Goal: Task Accomplishment & Management: Use online tool/utility

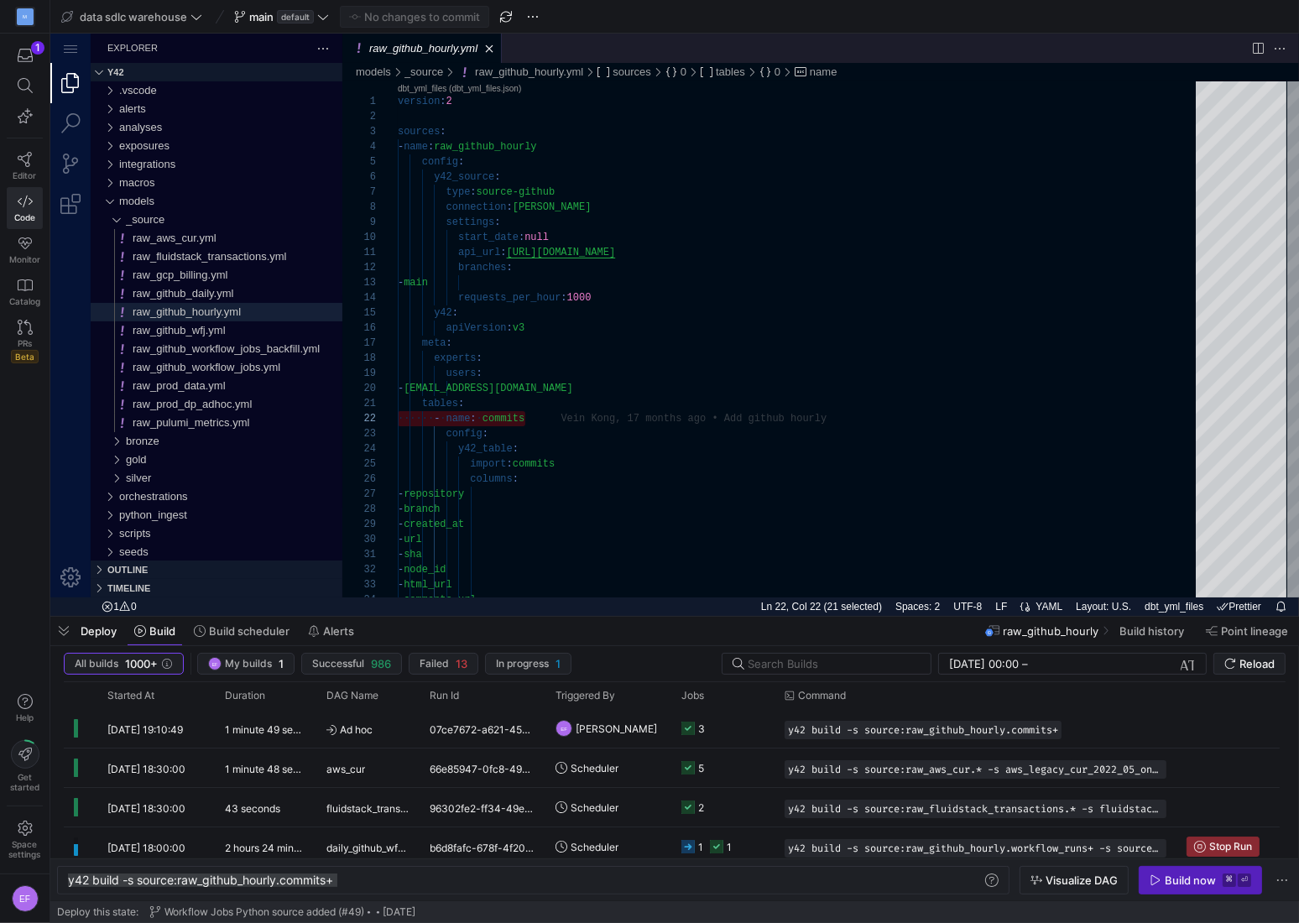
scroll to position [15, 127]
click at [26, 159] on icon at bounding box center [25, 159] width 15 height 15
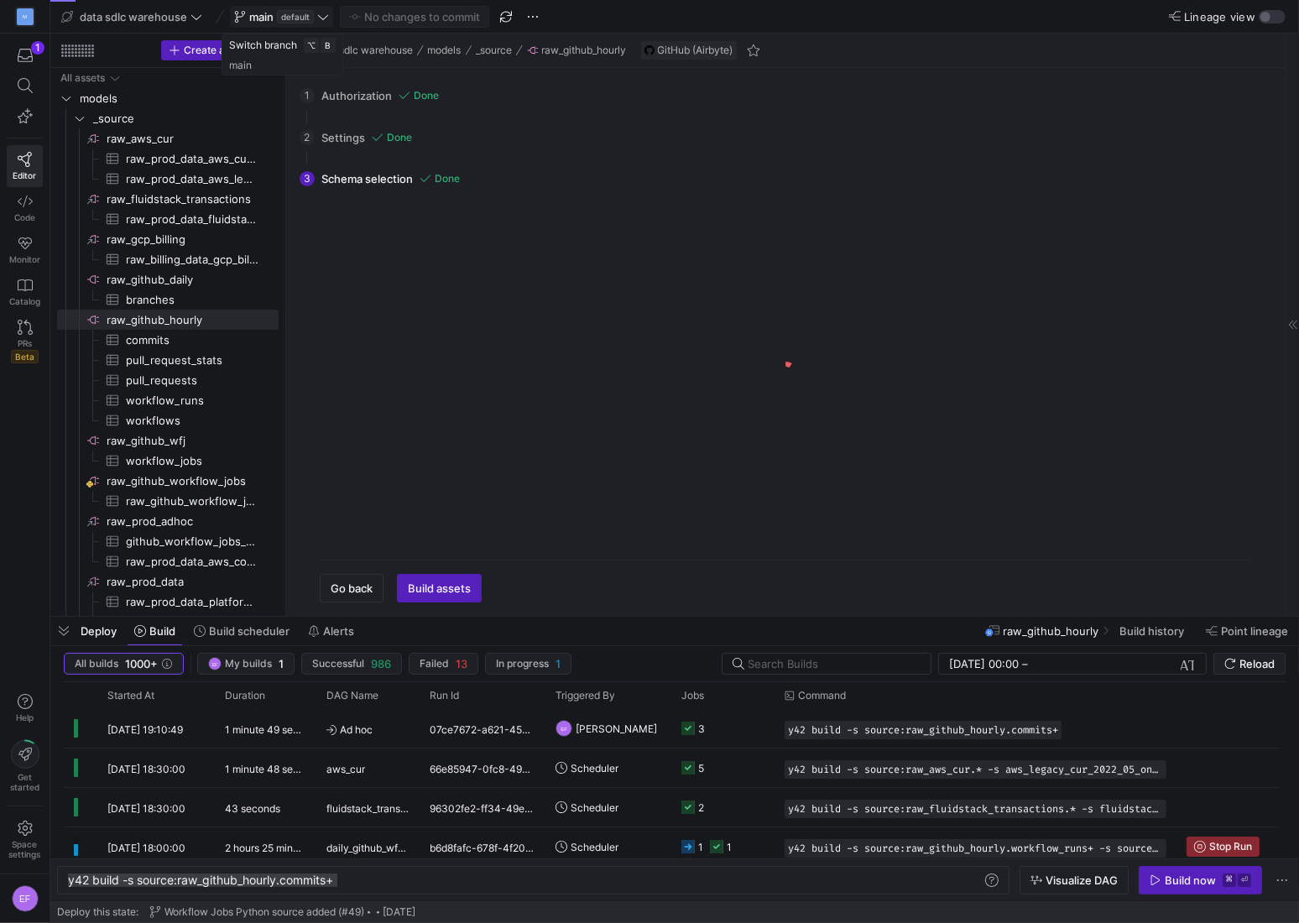
click at [325, 20] on icon at bounding box center [323, 17] width 12 height 12
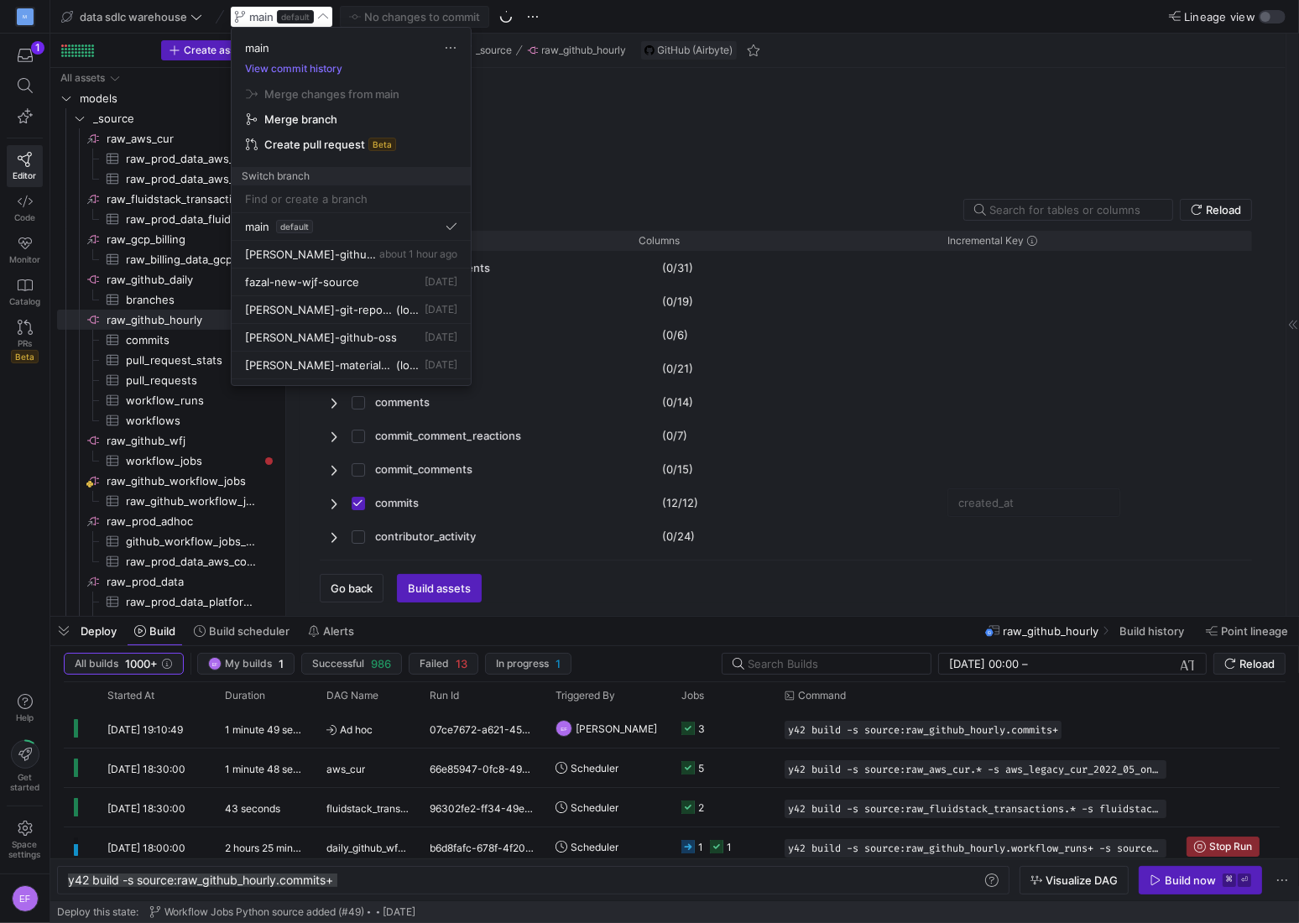
checkbox input "false"
click at [194, 13] on div at bounding box center [649, 461] width 1299 height 923
click at [193, 17] on icon at bounding box center [196, 17] width 12 height 12
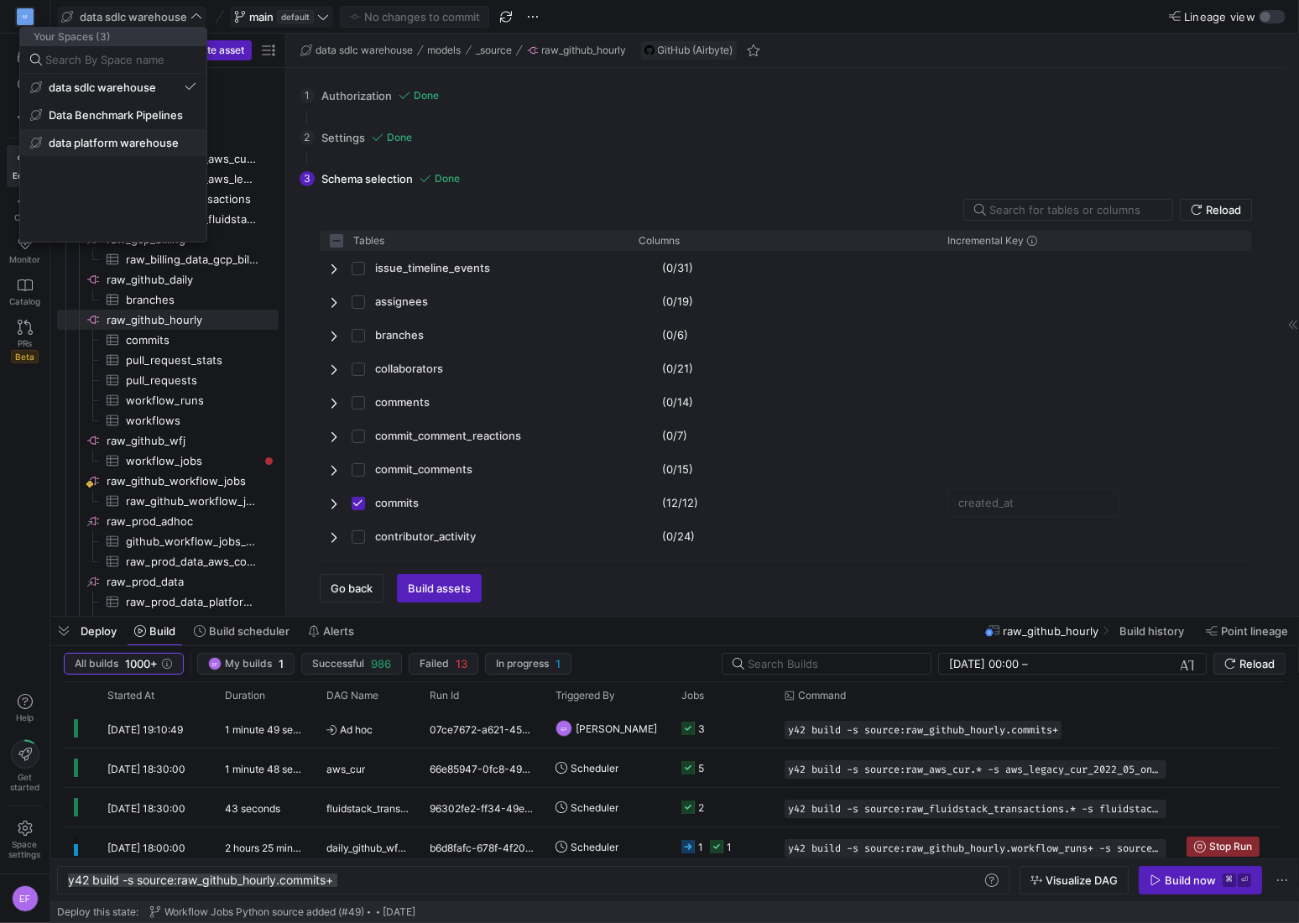
click at [164, 142] on span "data platform warehouse" at bounding box center [114, 142] width 130 height 13
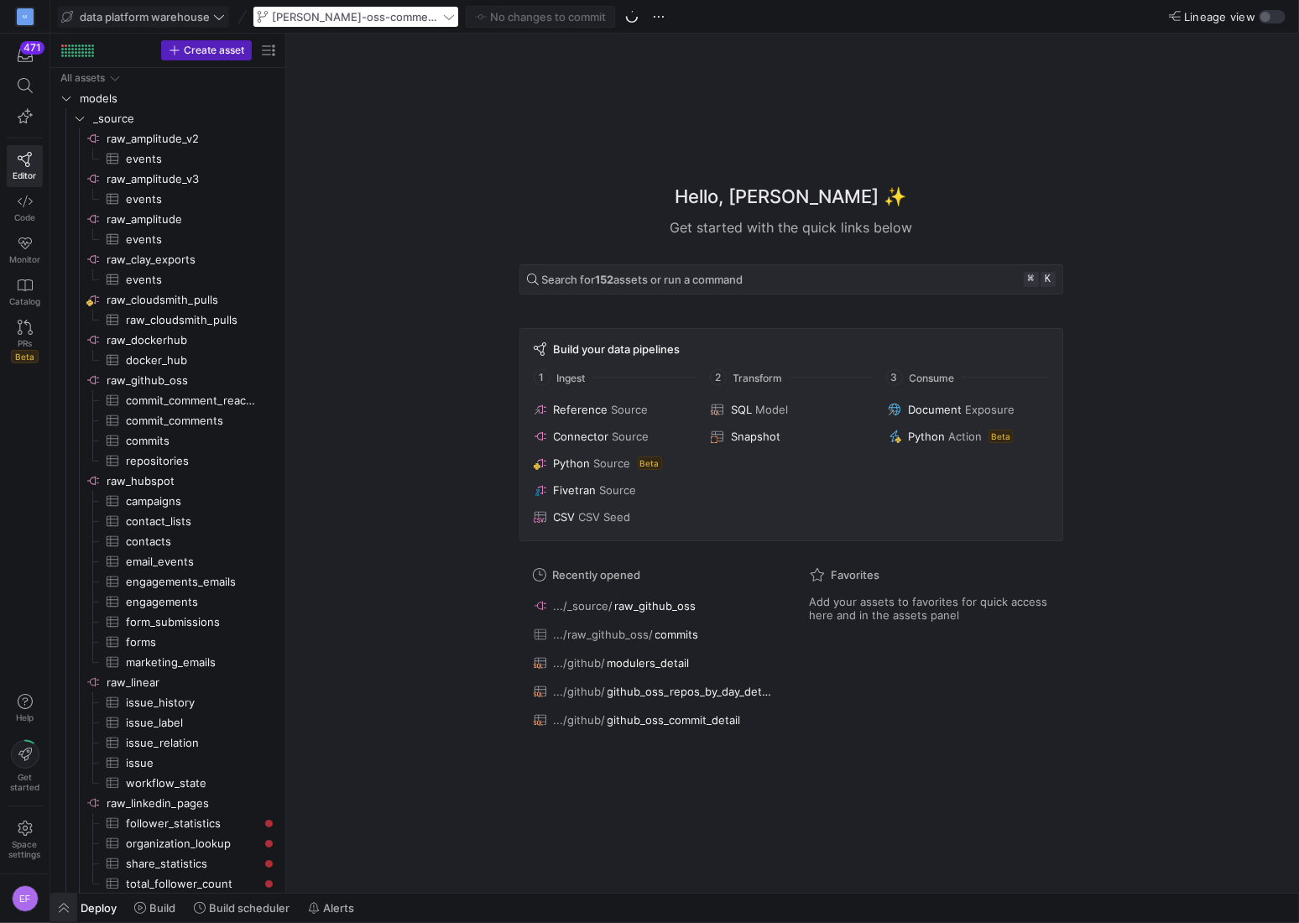
click at [65, 876] on span "button" at bounding box center [63, 907] width 27 height 29
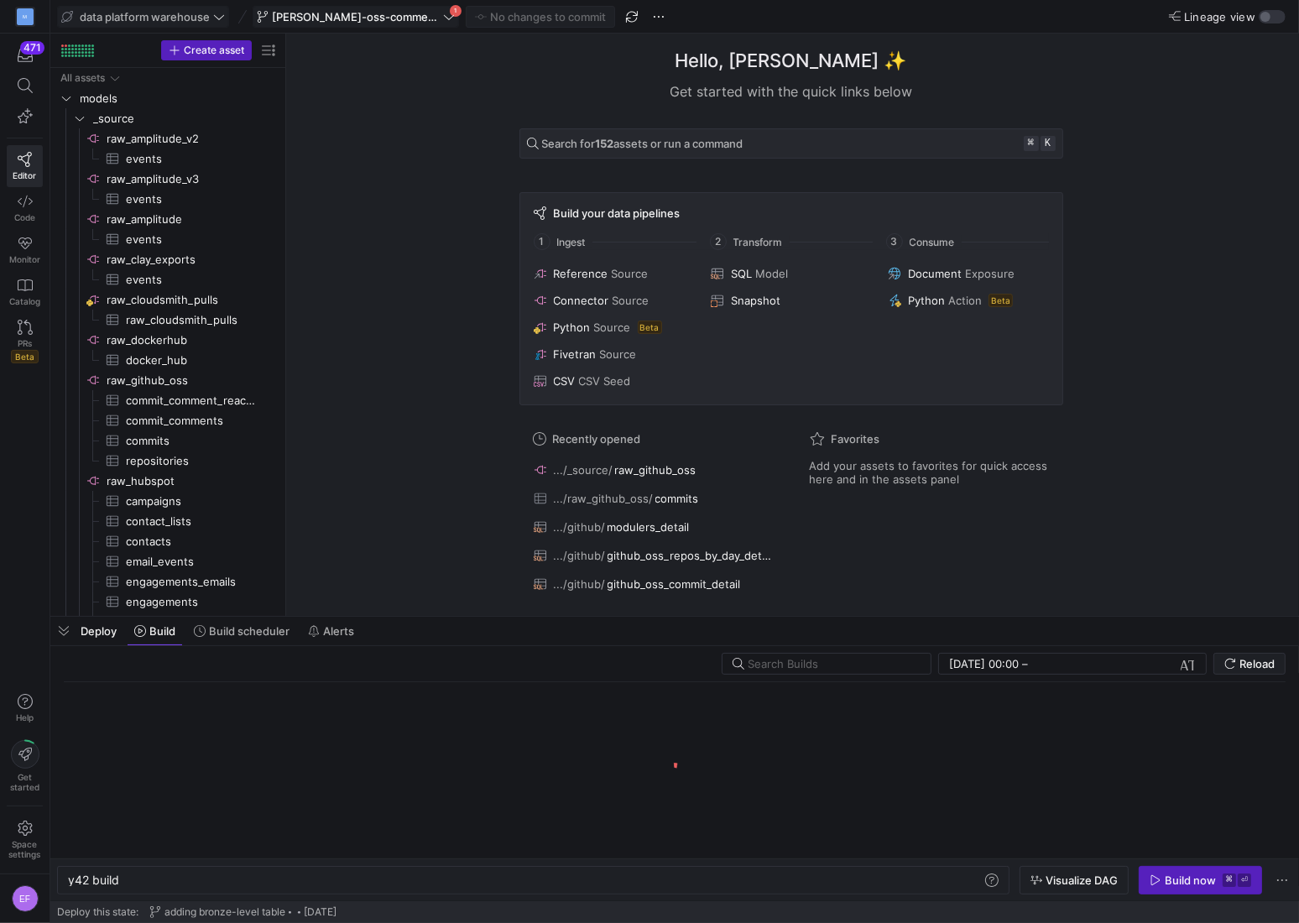
scroll to position [0, 50]
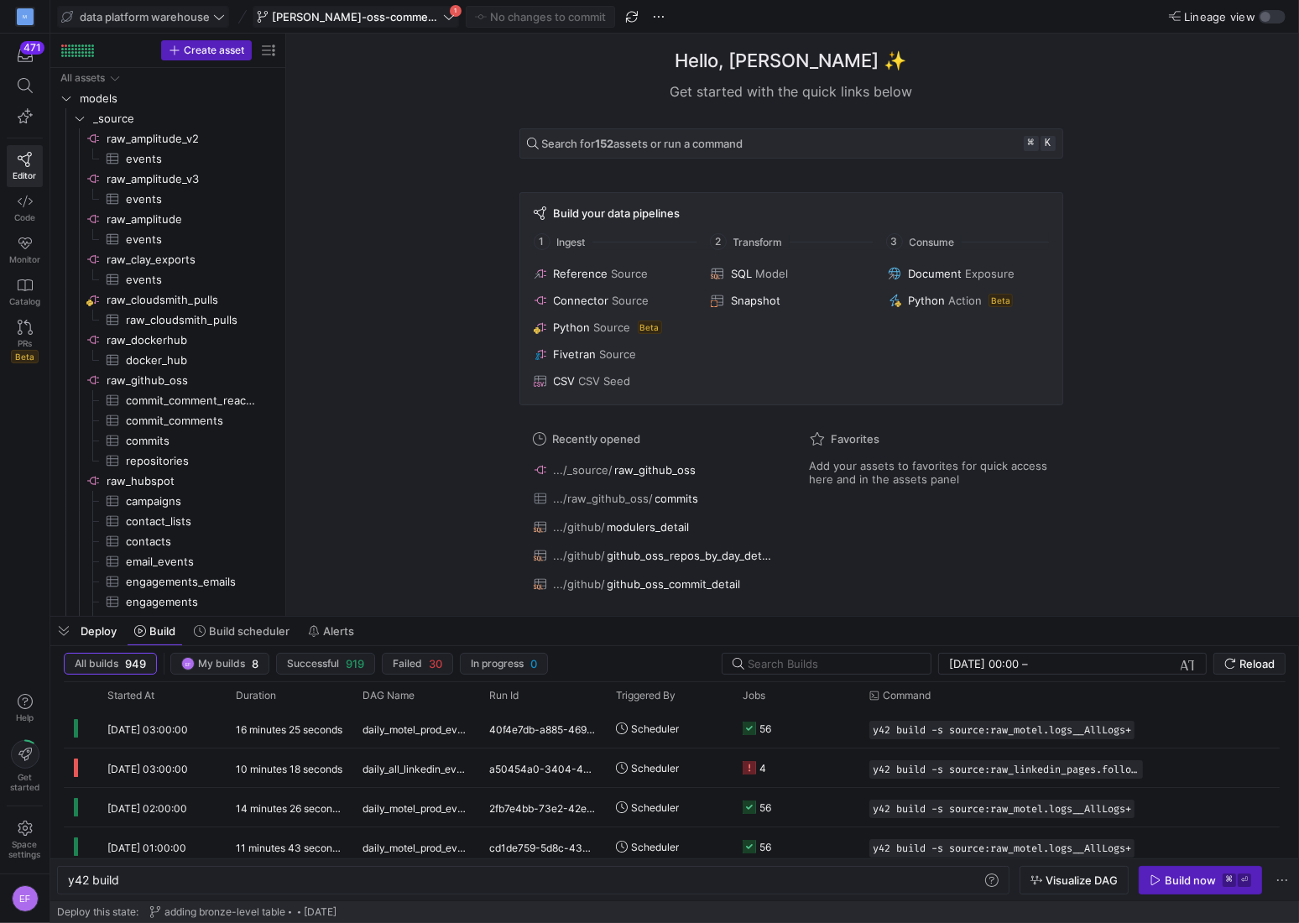
click at [443, 21] on icon at bounding box center [449, 17] width 12 height 12
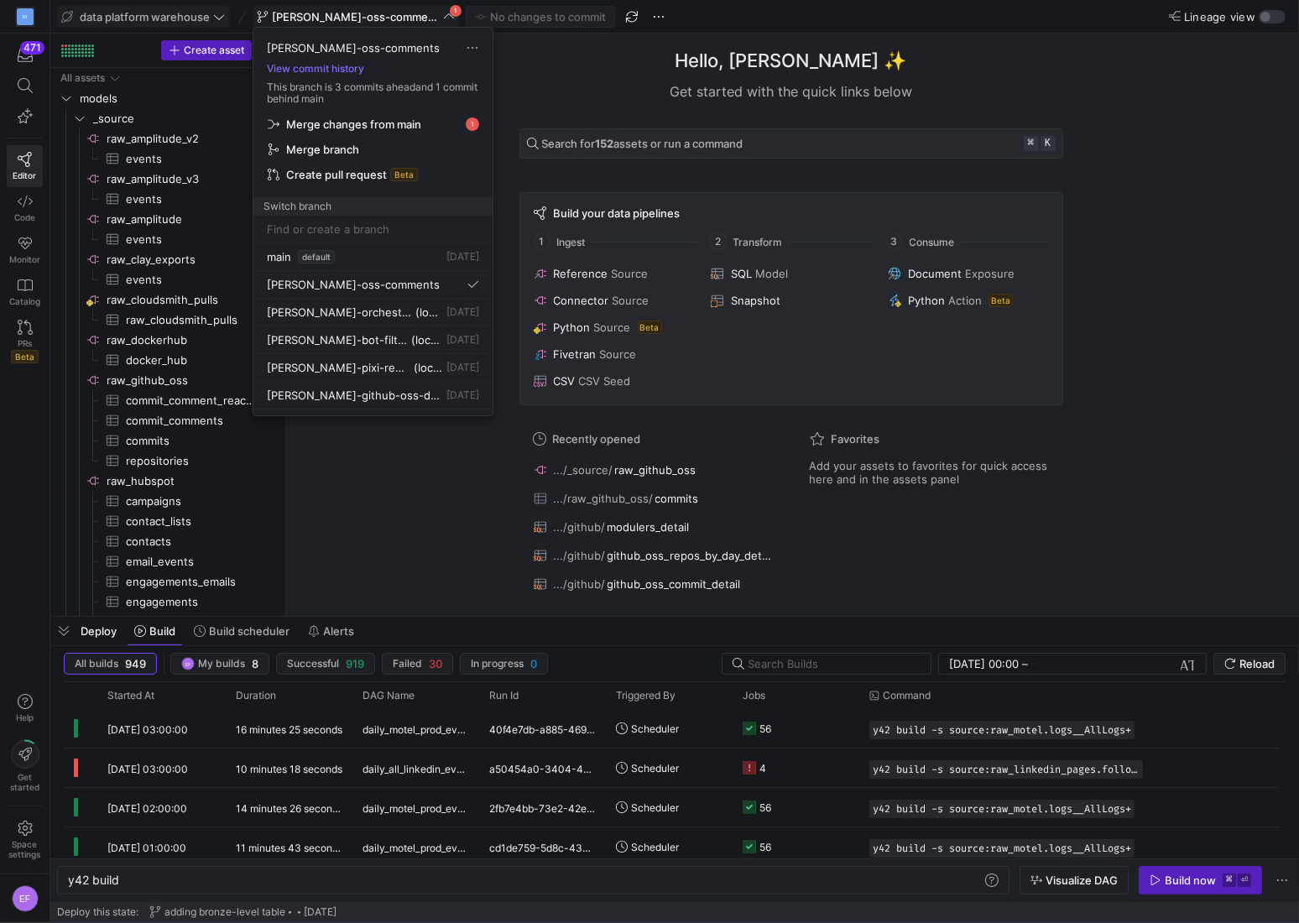
click at [444, 123] on span "Merge changes from main" at bounding box center [373, 123] width 211 height 13
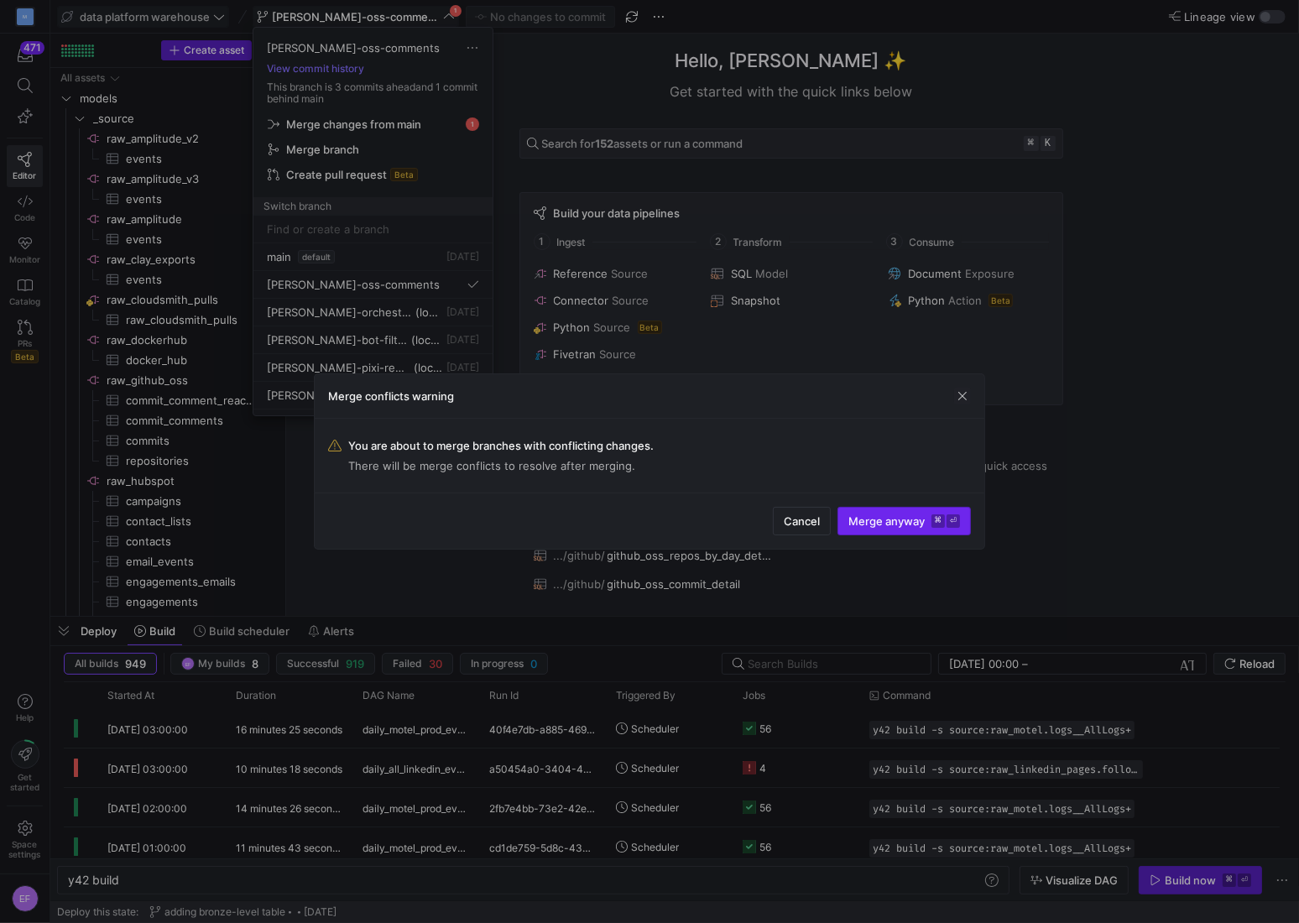
click at [890, 511] on span "submit" at bounding box center [904, 521] width 132 height 27
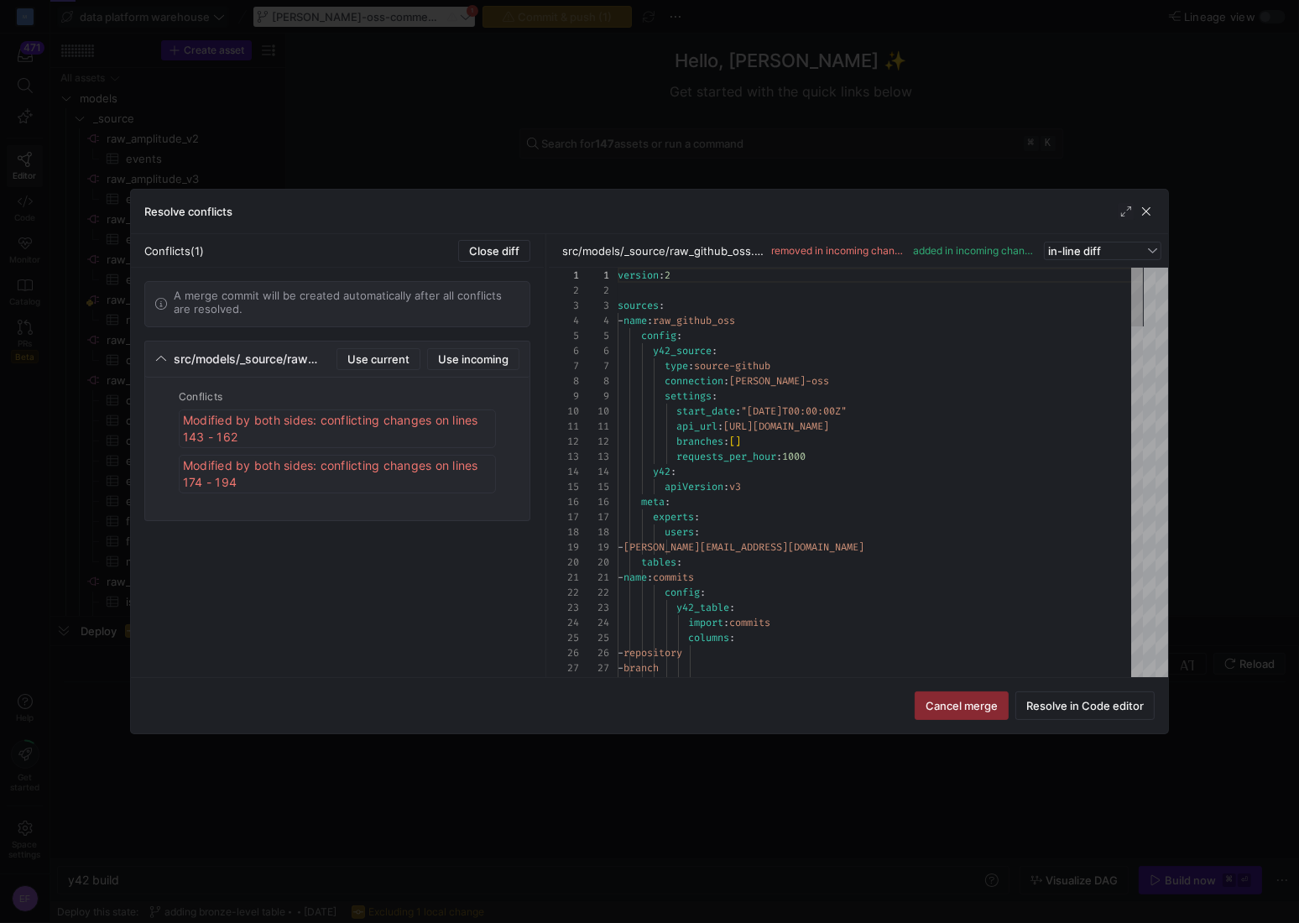
scroll to position [151, 0]
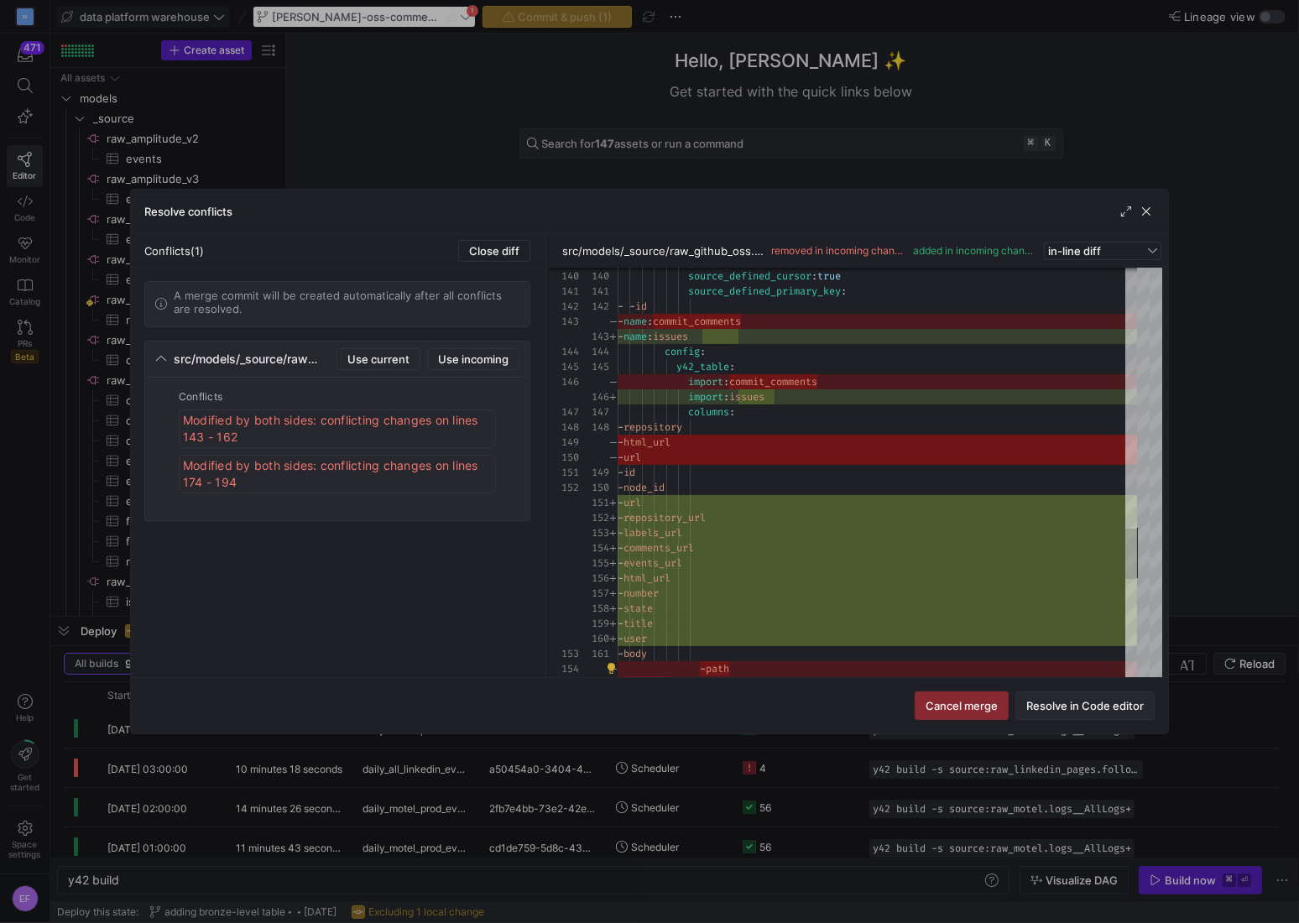
click at [1097, 707] on span "Resolve in Code editor" at bounding box center [1084, 705] width 117 height 13
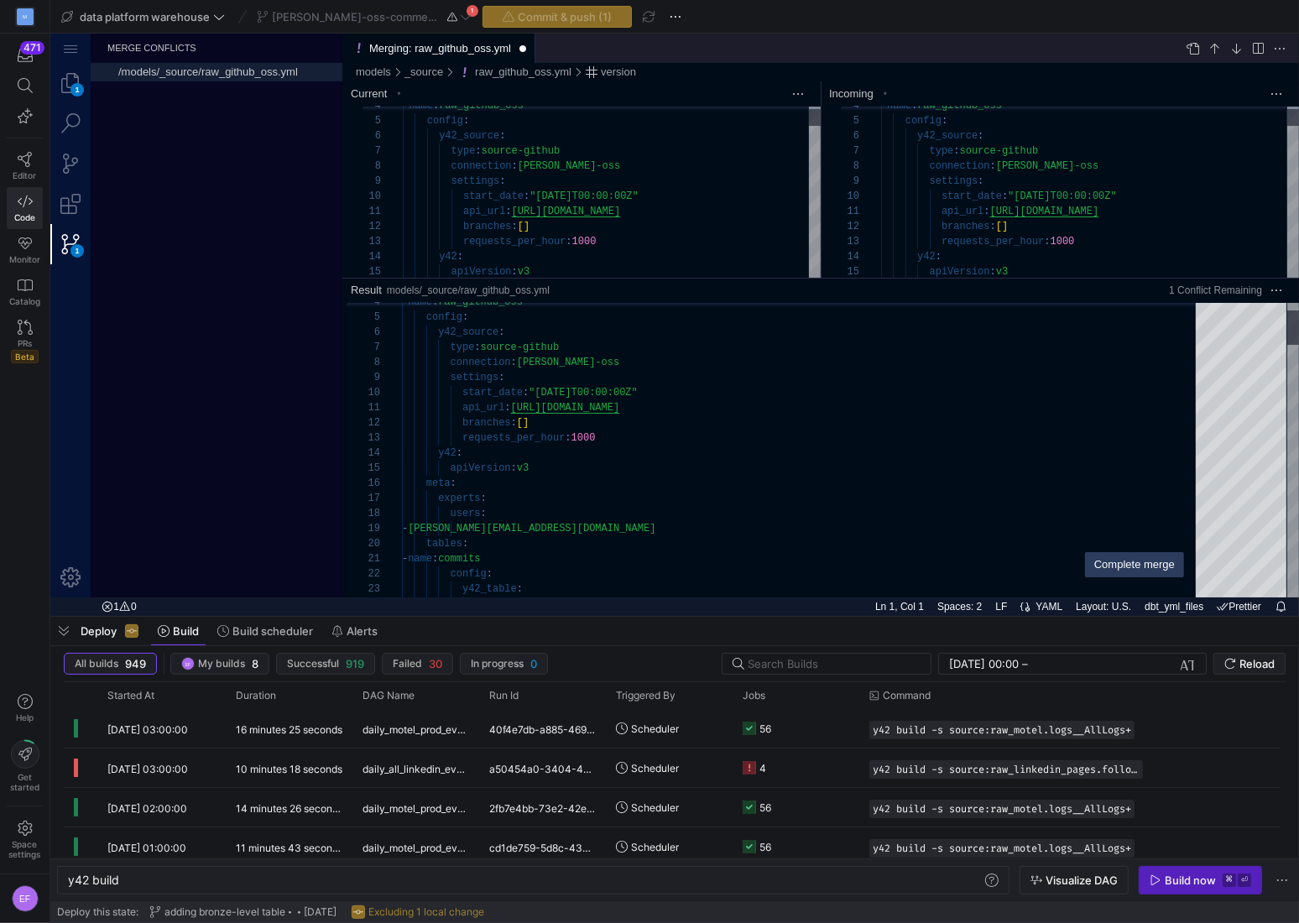
scroll to position [151, 0]
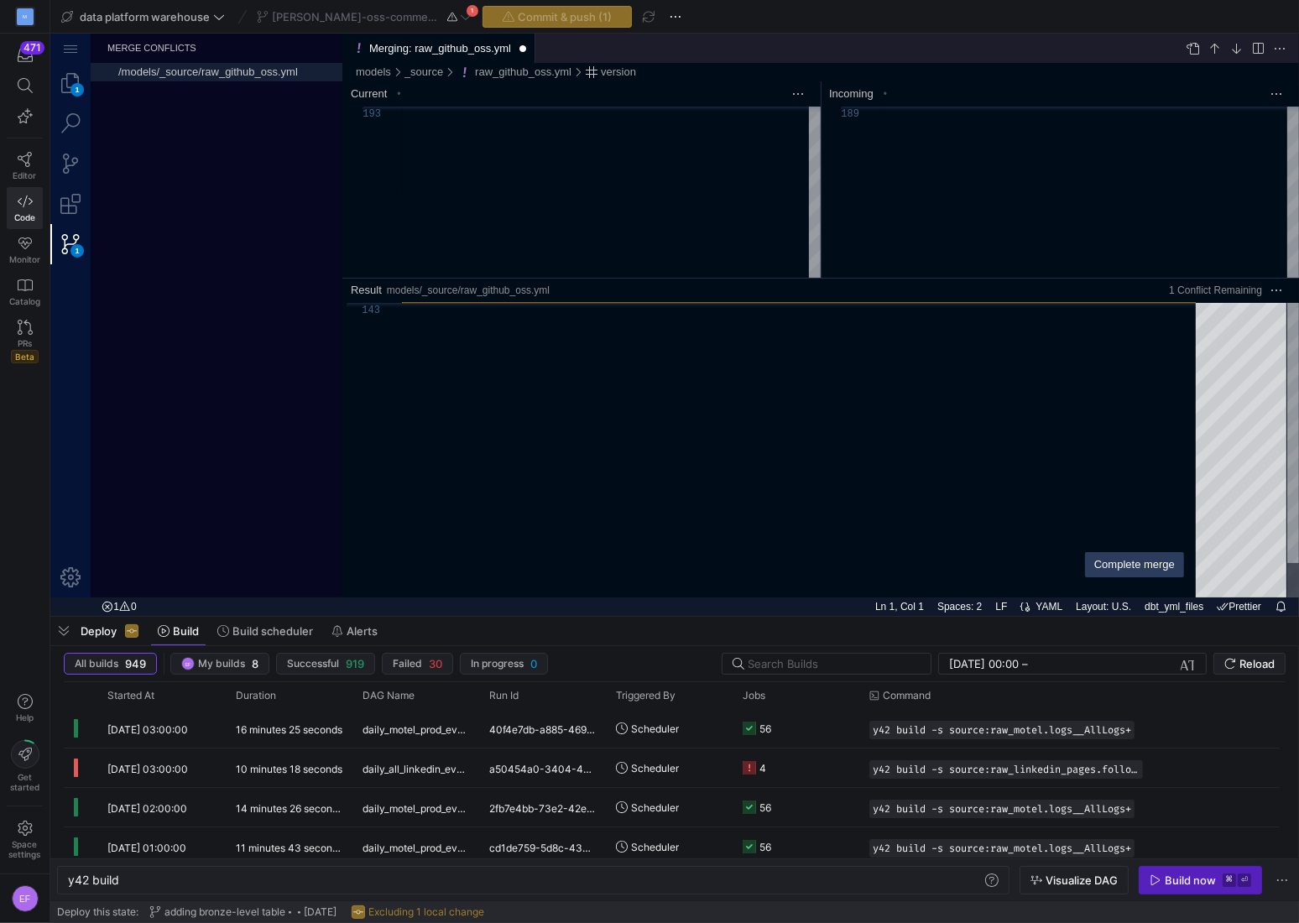
click at [1130, 566] on div "Complete merge" at bounding box center [1134, 564] width 81 height 15
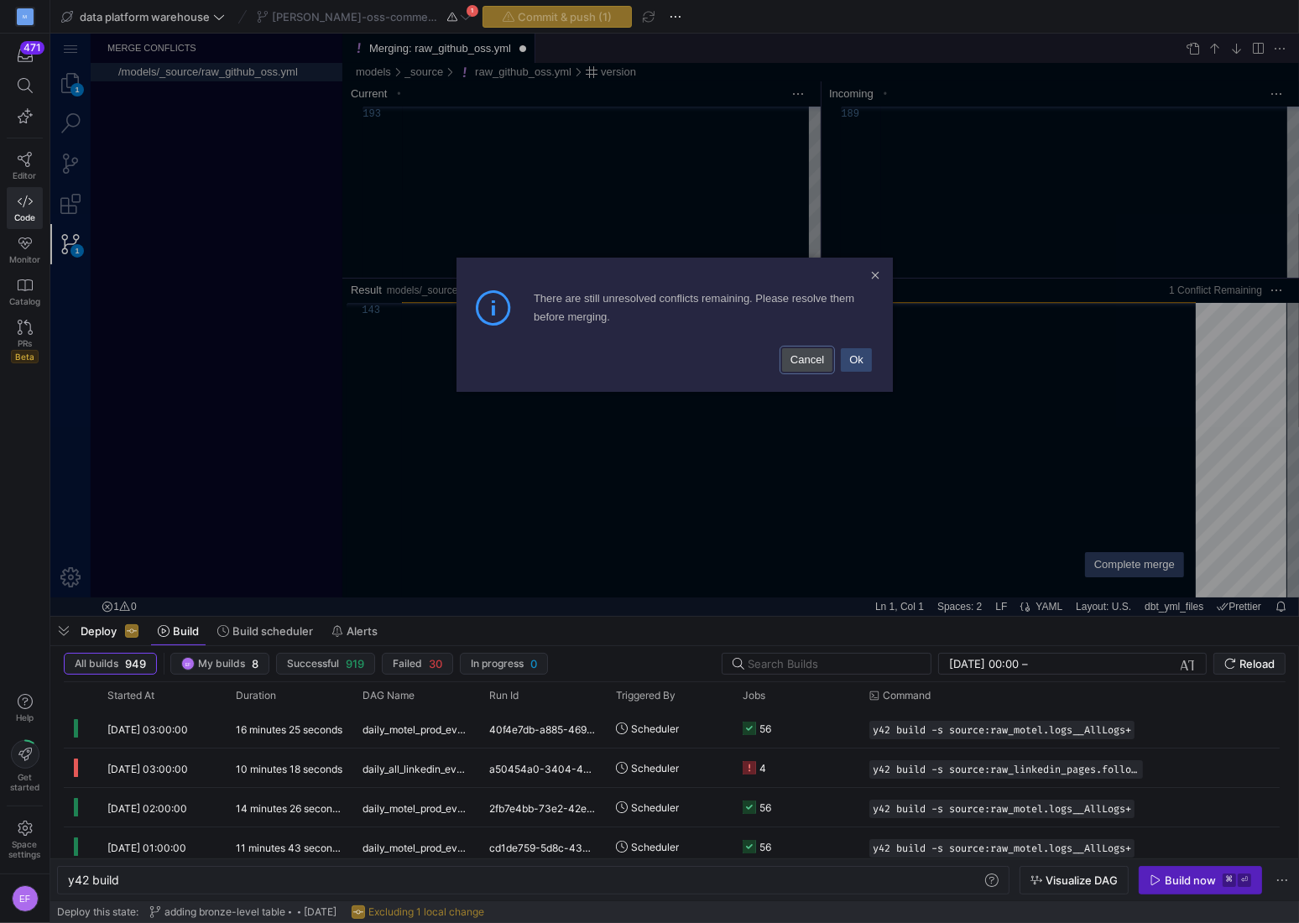
click at [800, 360] on link "Cancel" at bounding box center [807, 359] width 50 height 23
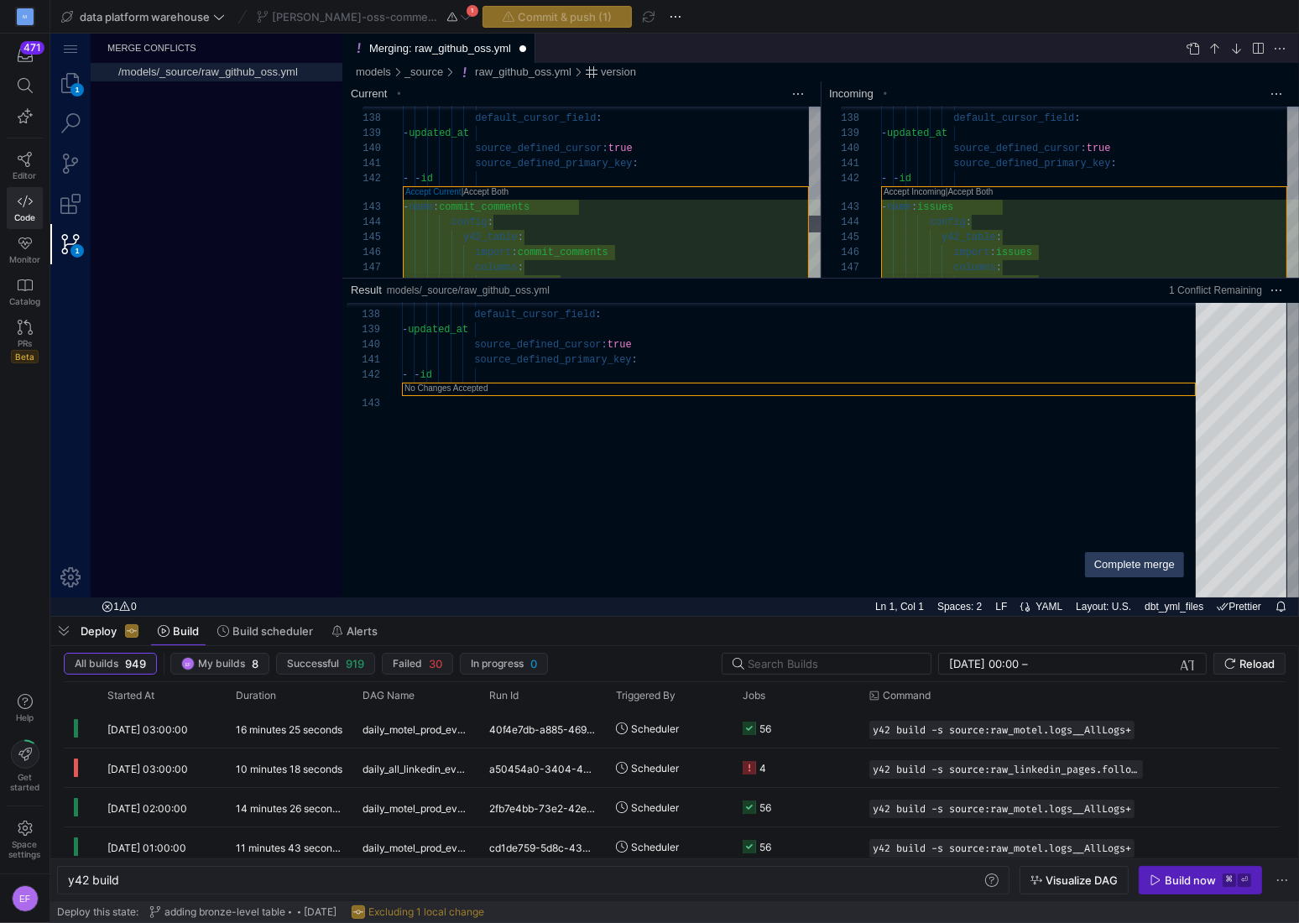
click at [435, 191] on link "Accept Current" at bounding box center [433, 191] width 56 height 9
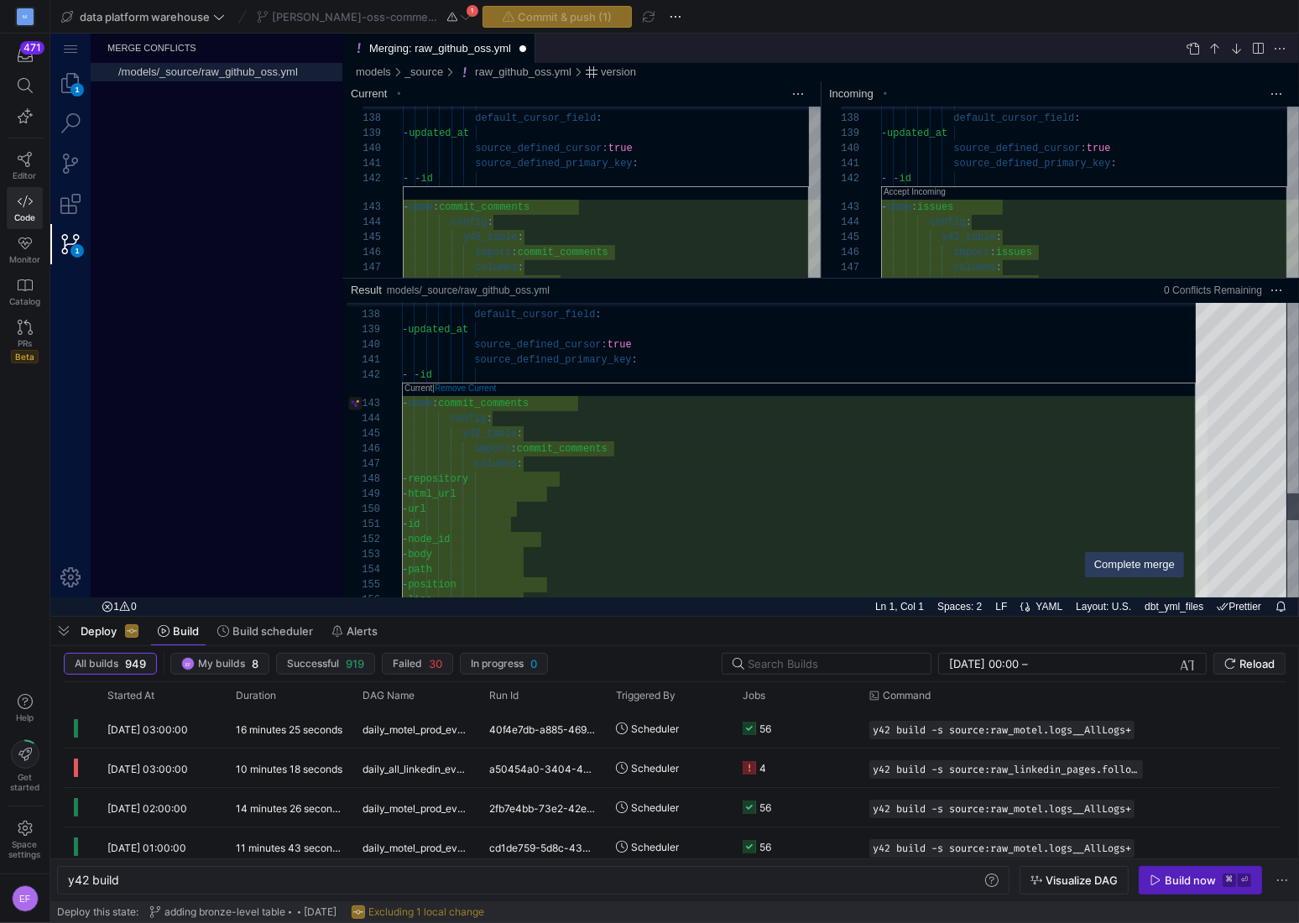
click at [478, 388] on link "Remove Current" at bounding box center [465, 387] width 61 height 9
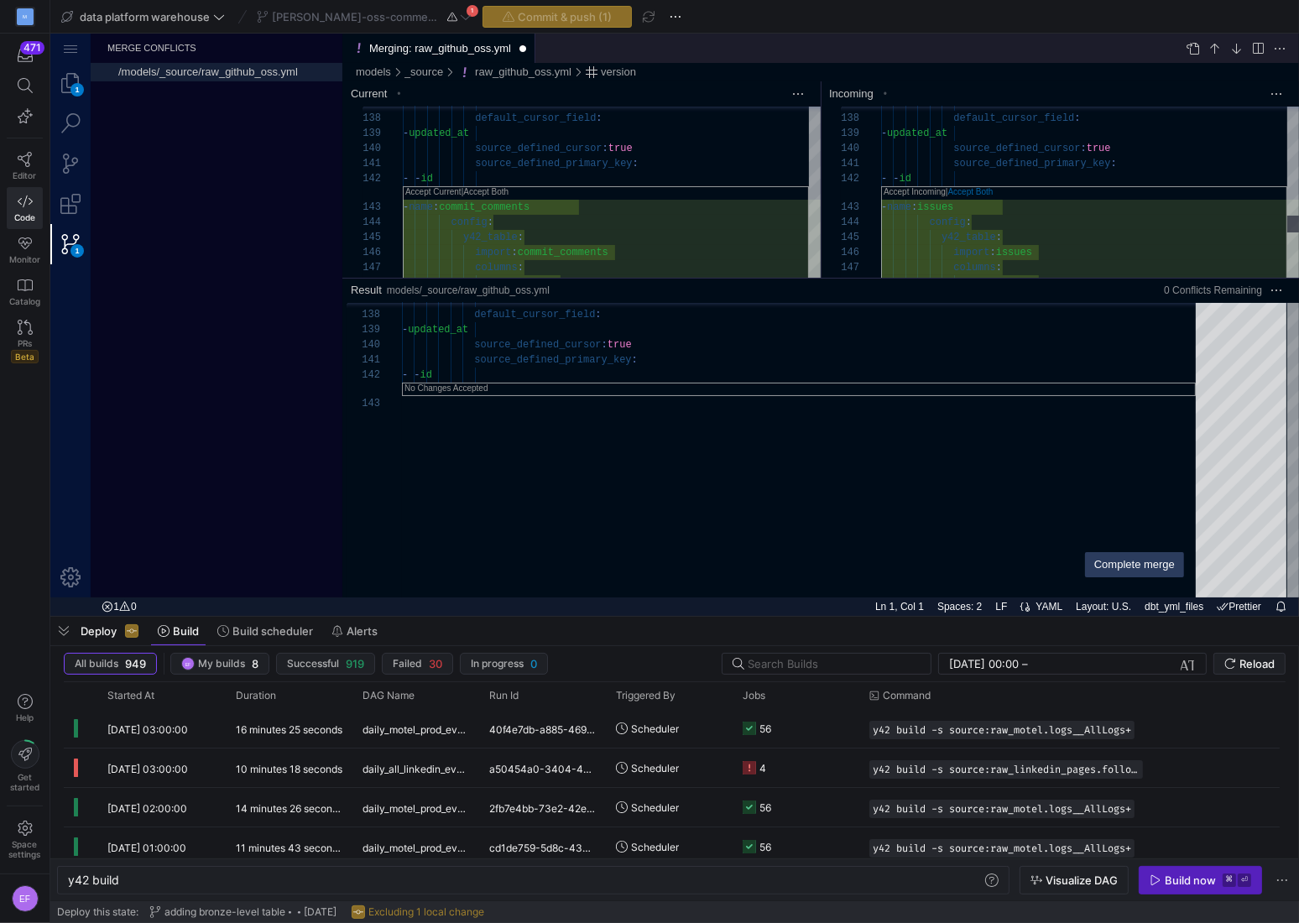
click at [993, 191] on link "Accept Both" at bounding box center [970, 191] width 45 height 9
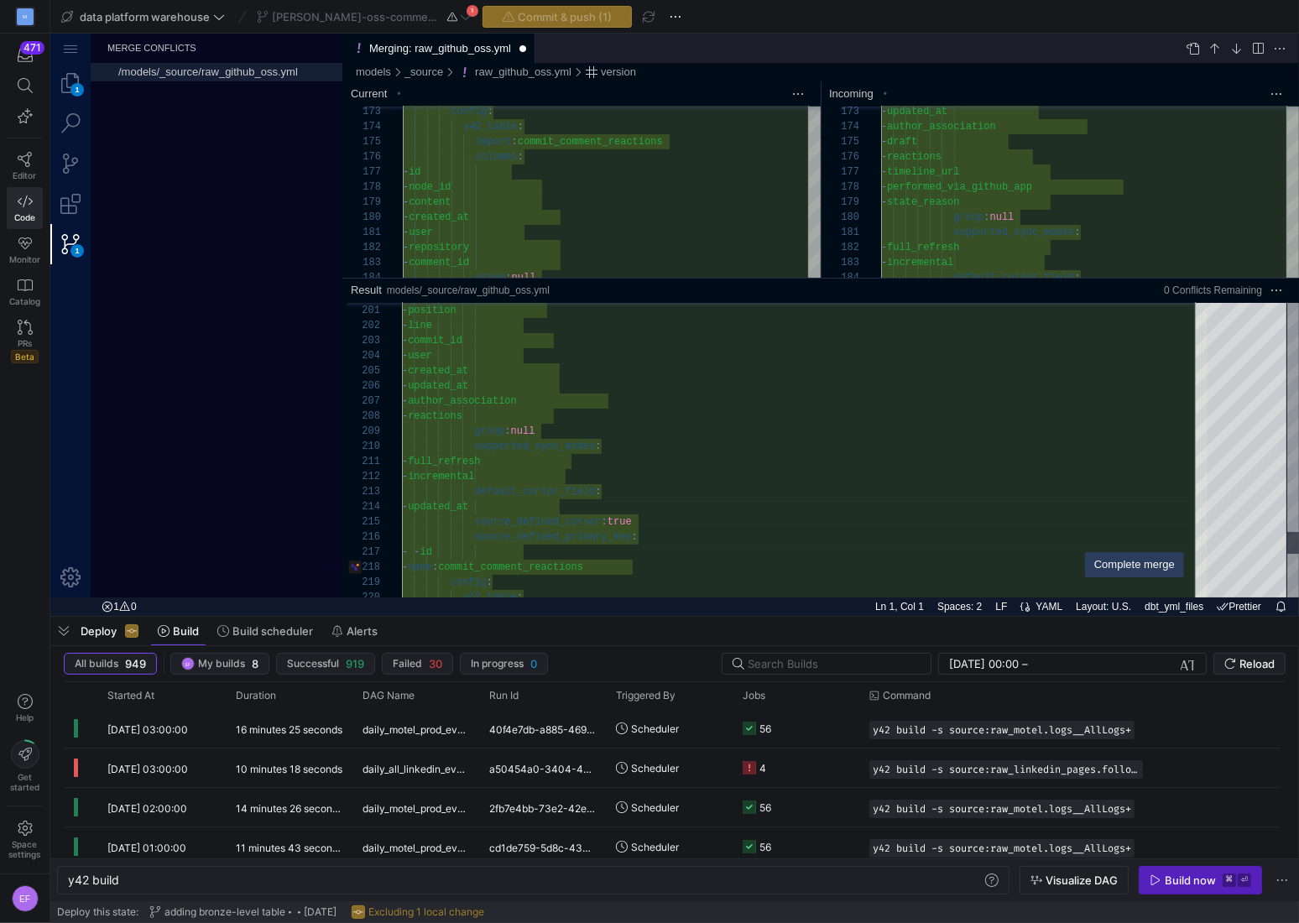
click at [1112, 571] on div "Complete merge" at bounding box center [1134, 564] width 81 height 15
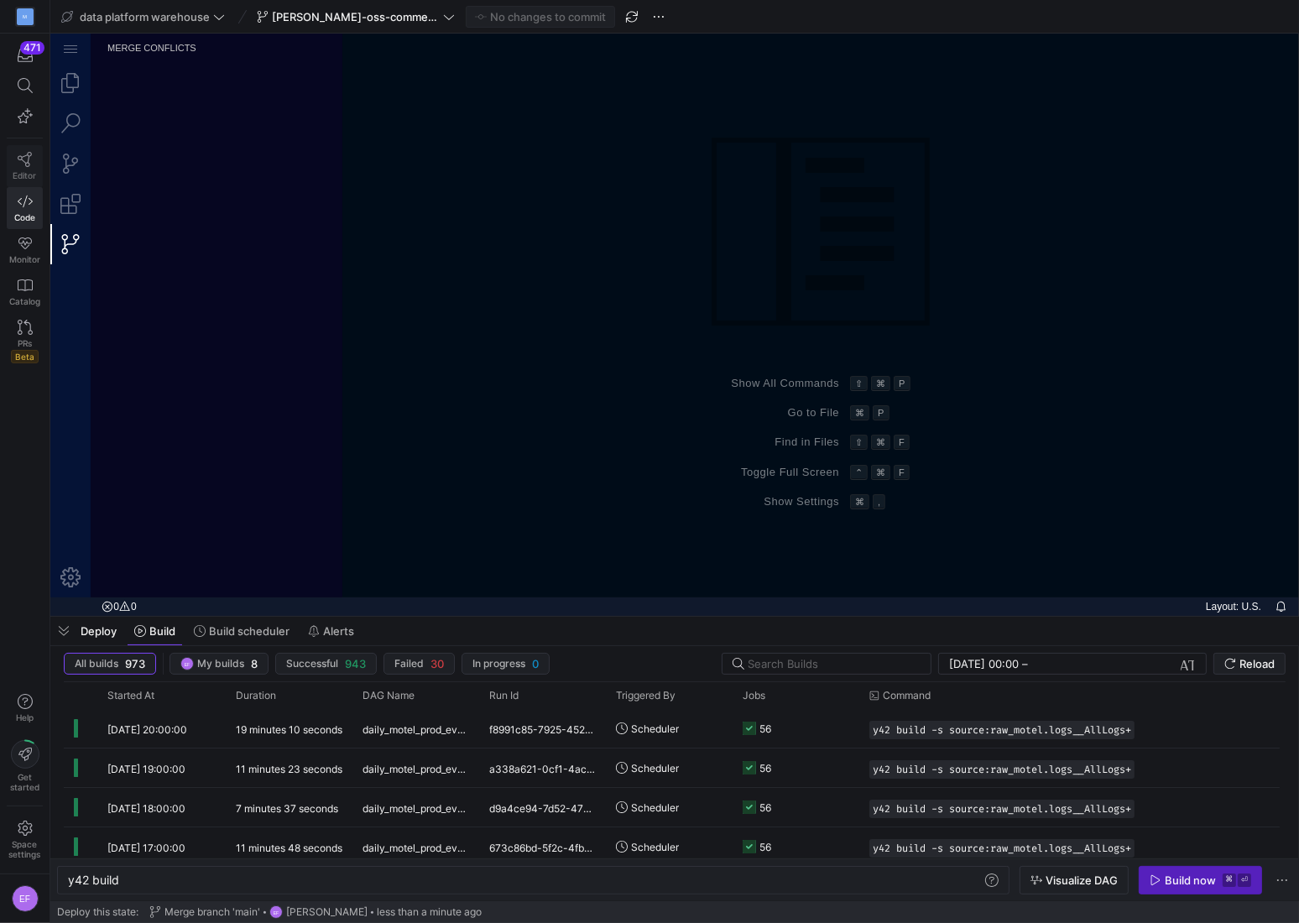
click at [18, 148] on link "Editor" at bounding box center [25, 166] width 36 height 42
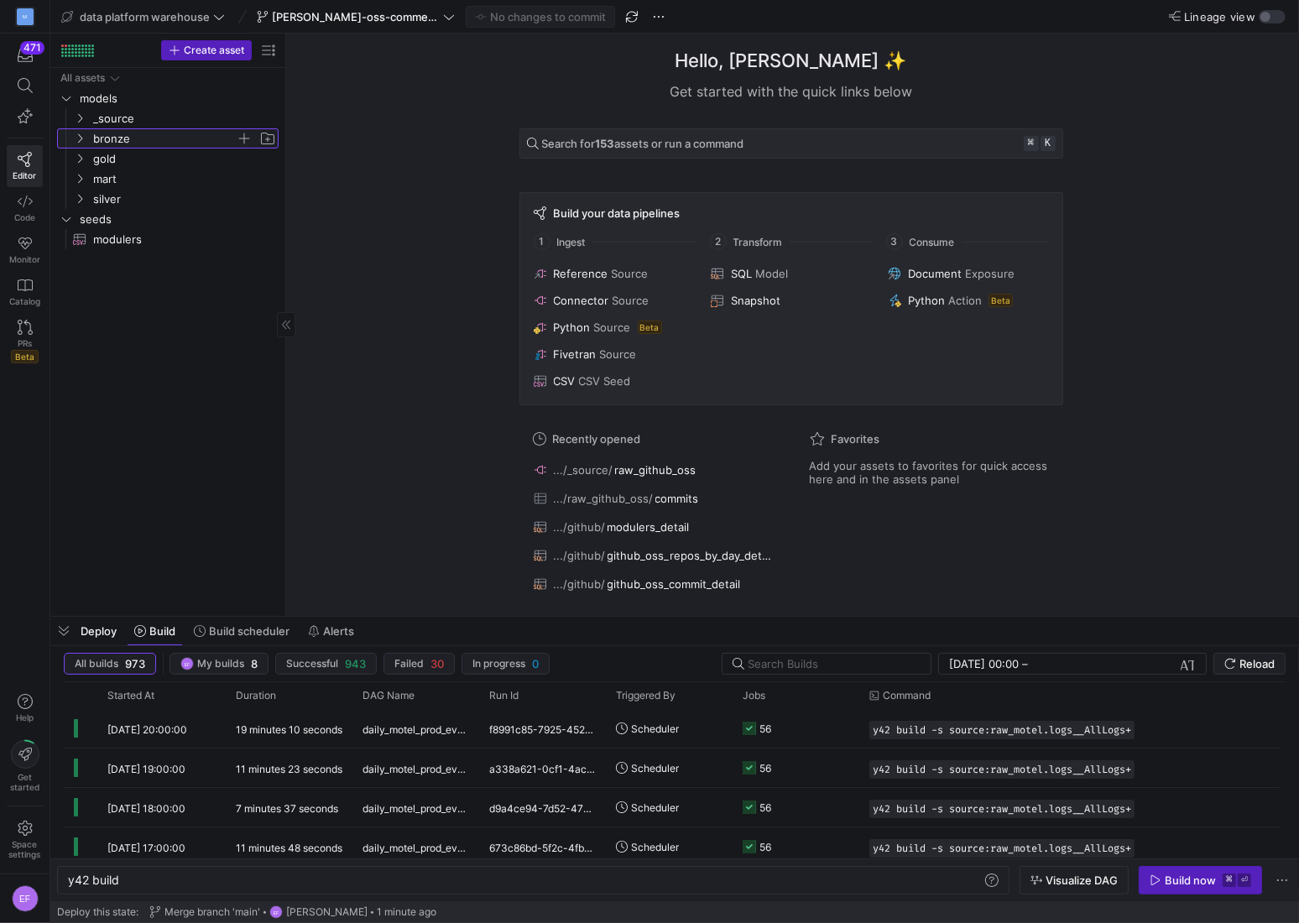
click at [77, 140] on icon "Press SPACE to select this row." at bounding box center [80, 138] width 12 height 10
click at [79, 120] on icon "Press SPACE to select this row." at bounding box center [80, 118] width 12 height 10
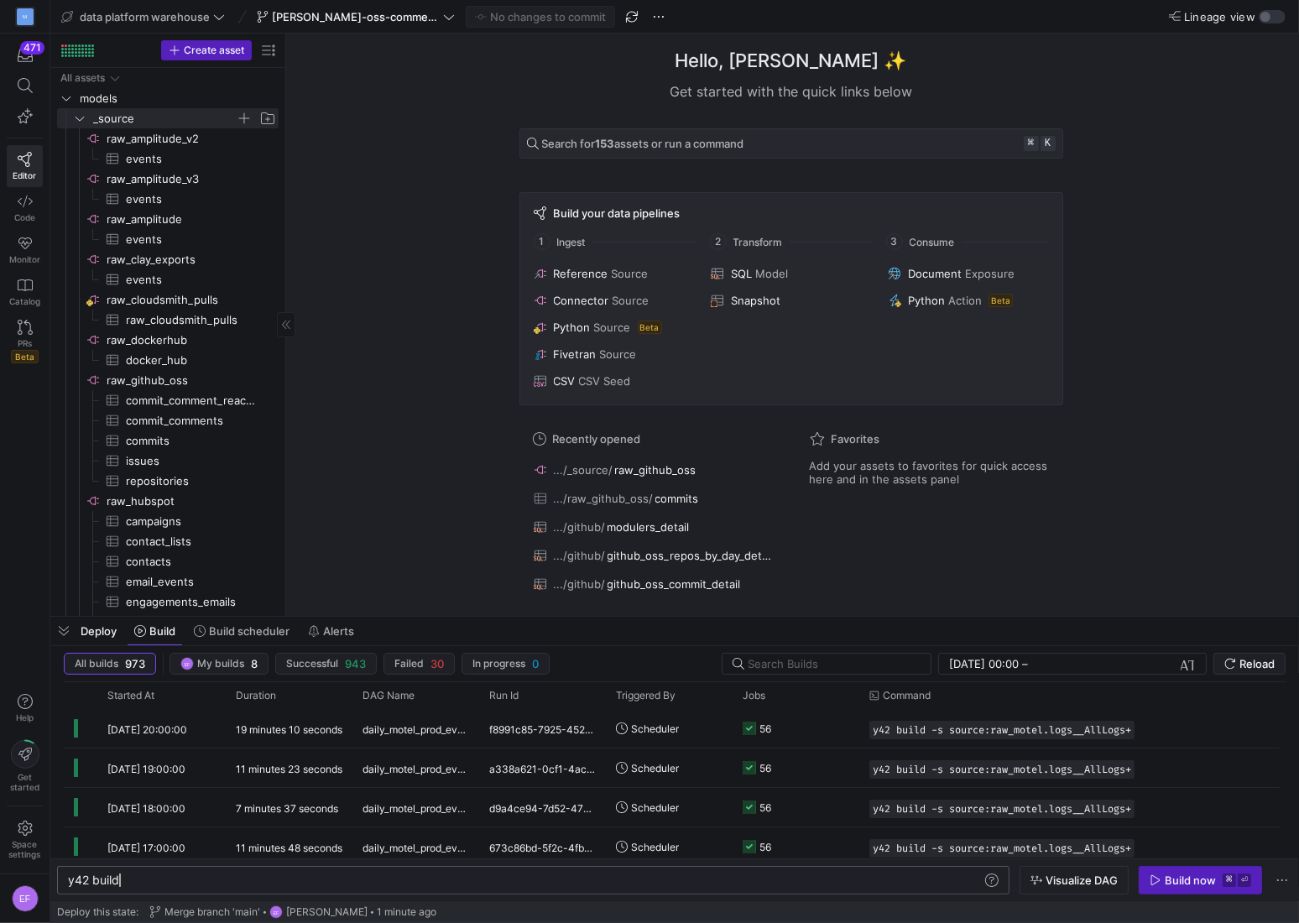
click at [179, 875] on div "y42 build" at bounding box center [525, 879] width 914 height 13
type textarea "y42 build -s source:raw_github_oss+"
click at [1169, 876] on div "Build now" at bounding box center [1189, 879] width 51 height 13
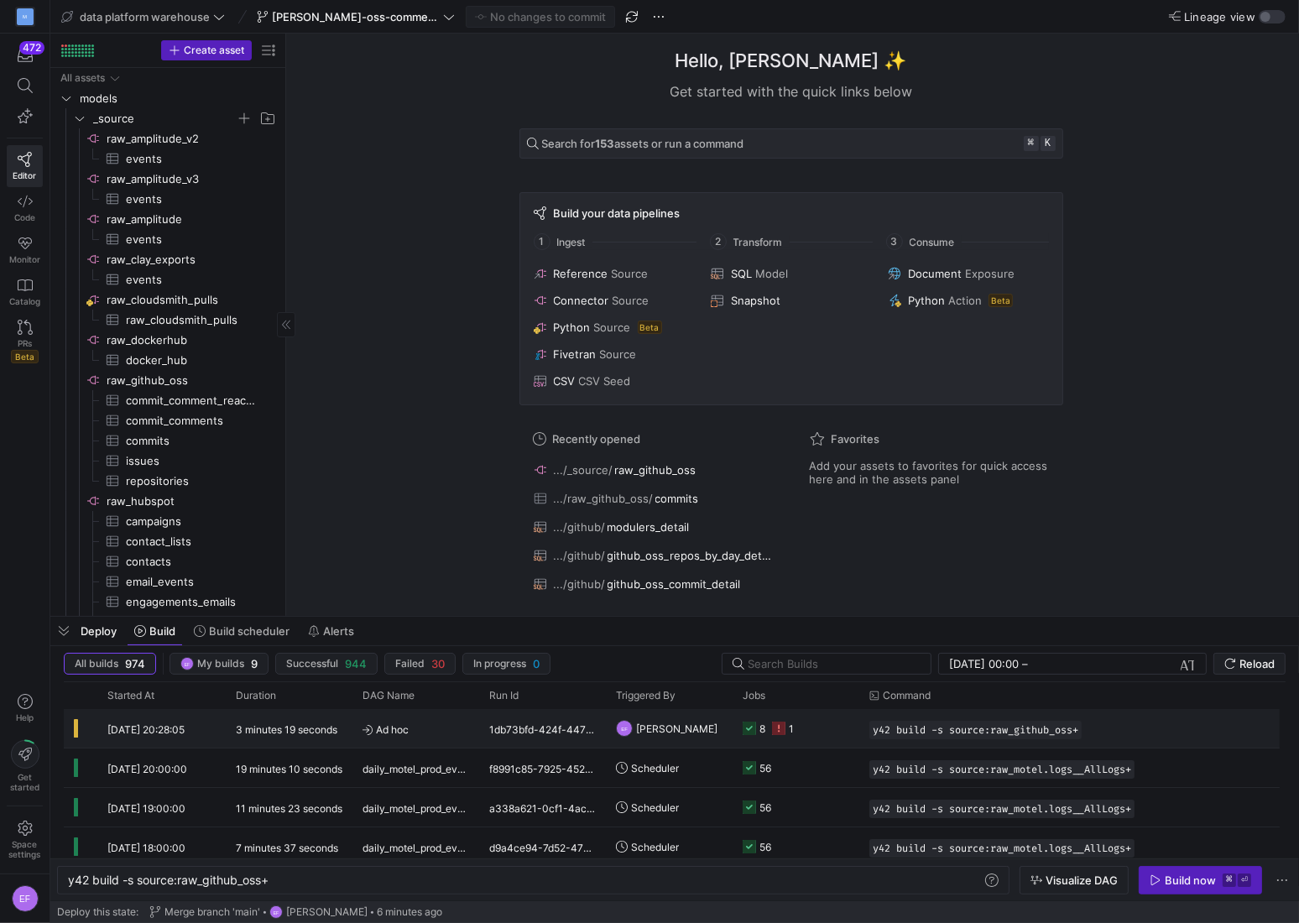
click at [800, 731] on y42-job-status-cell-renderer "8 1" at bounding box center [795, 728] width 107 height 37
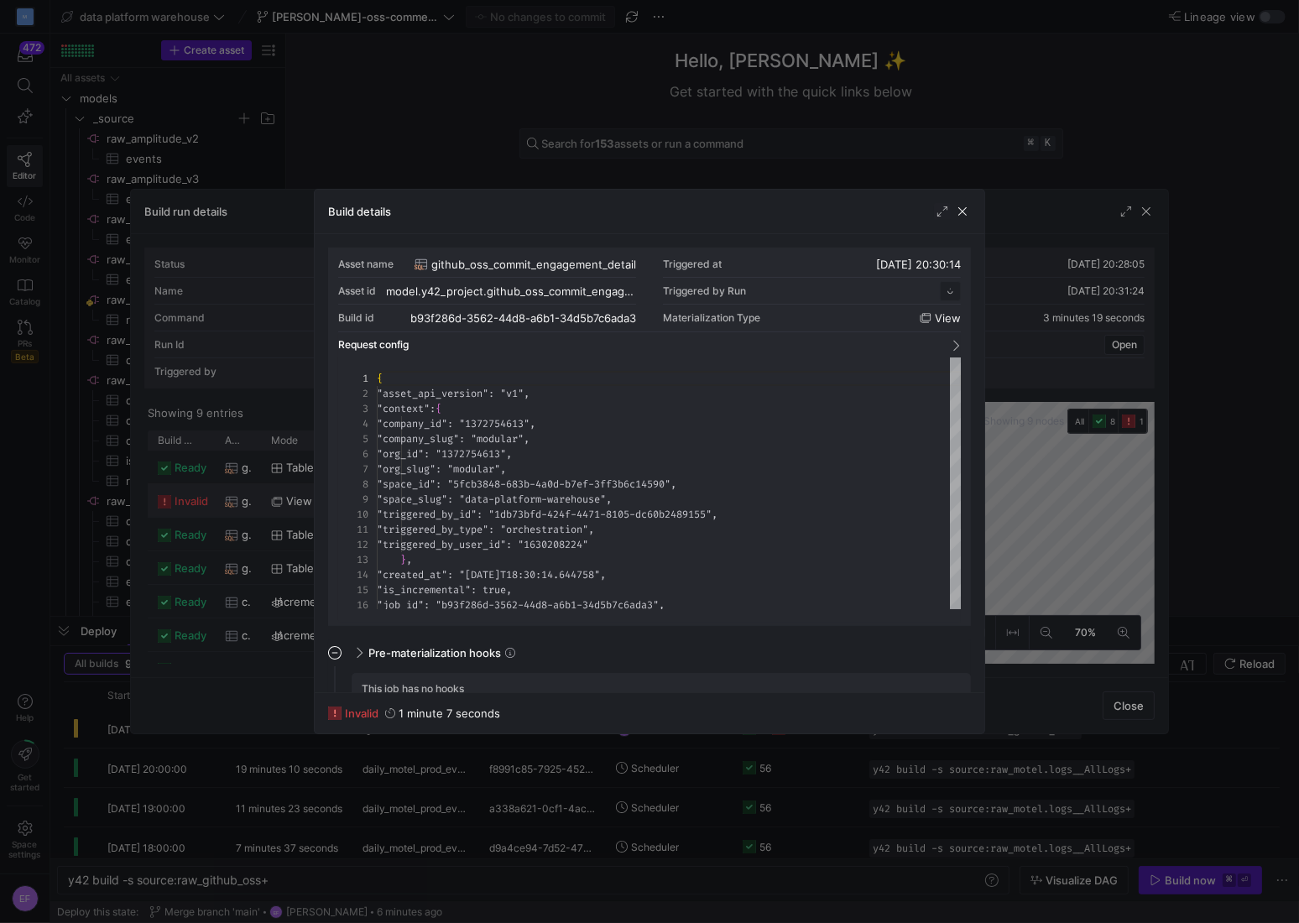
scroll to position [151, 0]
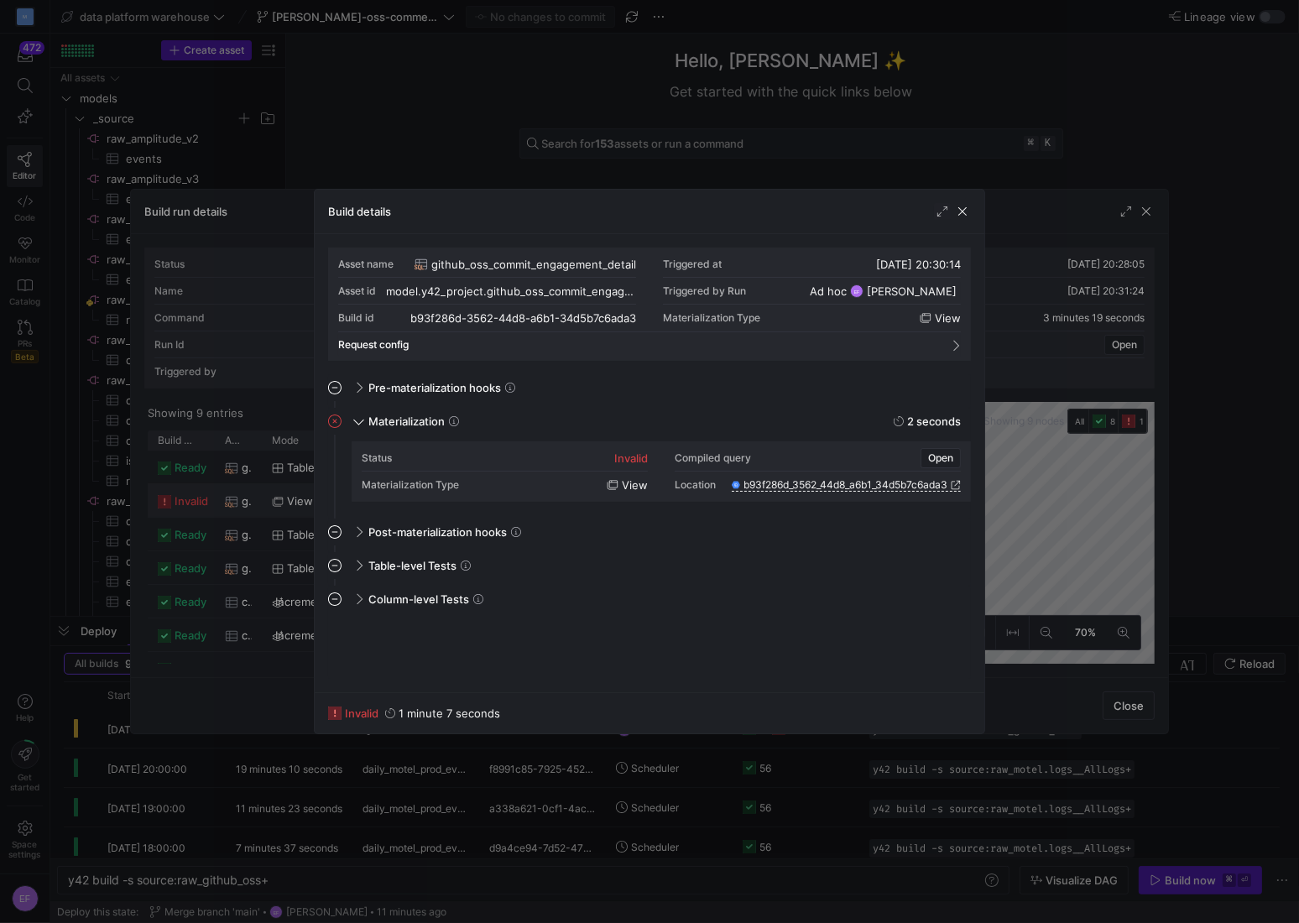
click at [625, 461] on div "invalid" at bounding box center [631, 457] width 34 height 13
click at [961, 214] on span "button" at bounding box center [962, 211] width 17 height 17
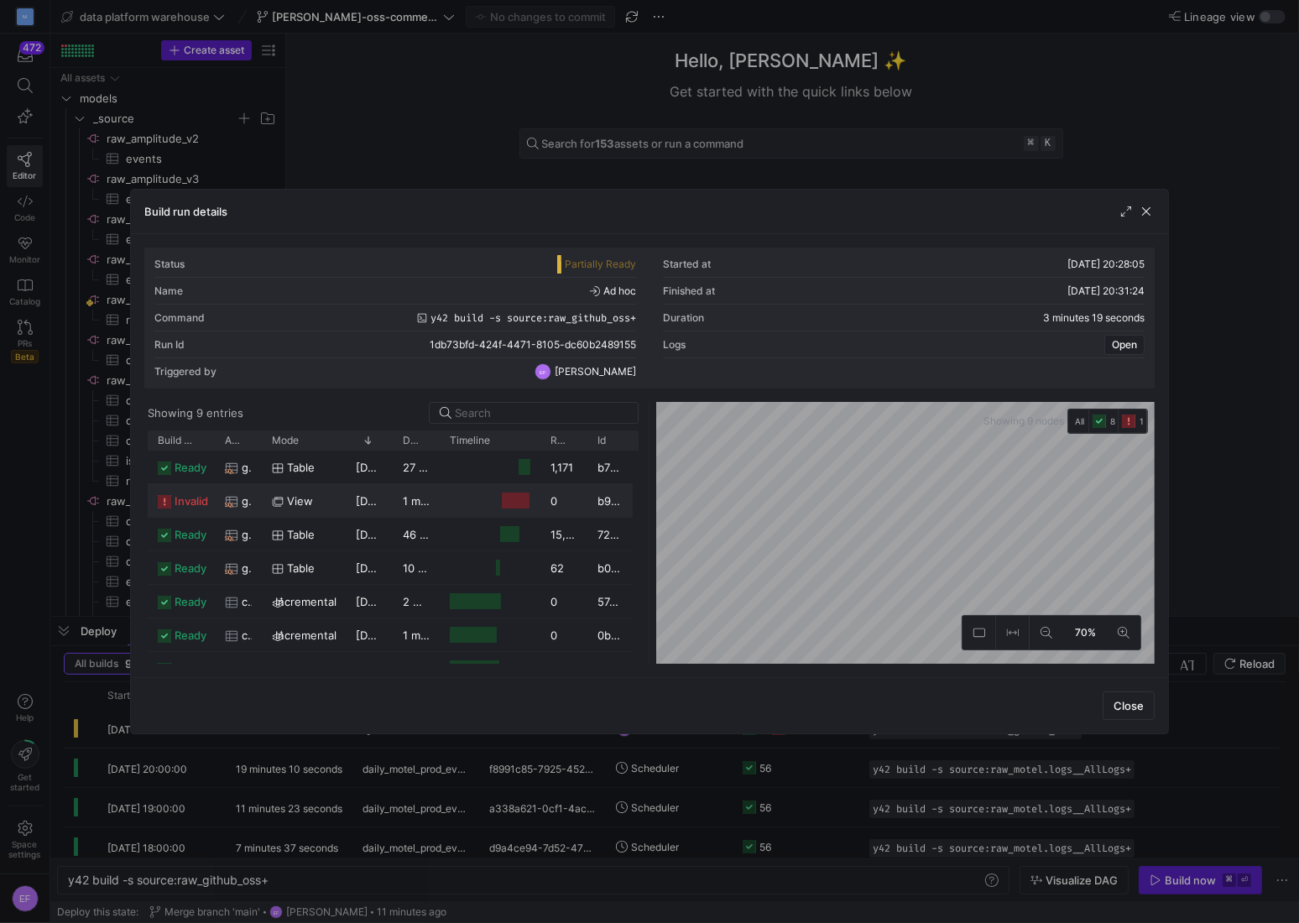
click at [543, 502] on div "0" at bounding box center [563, 500] width 47 height 33
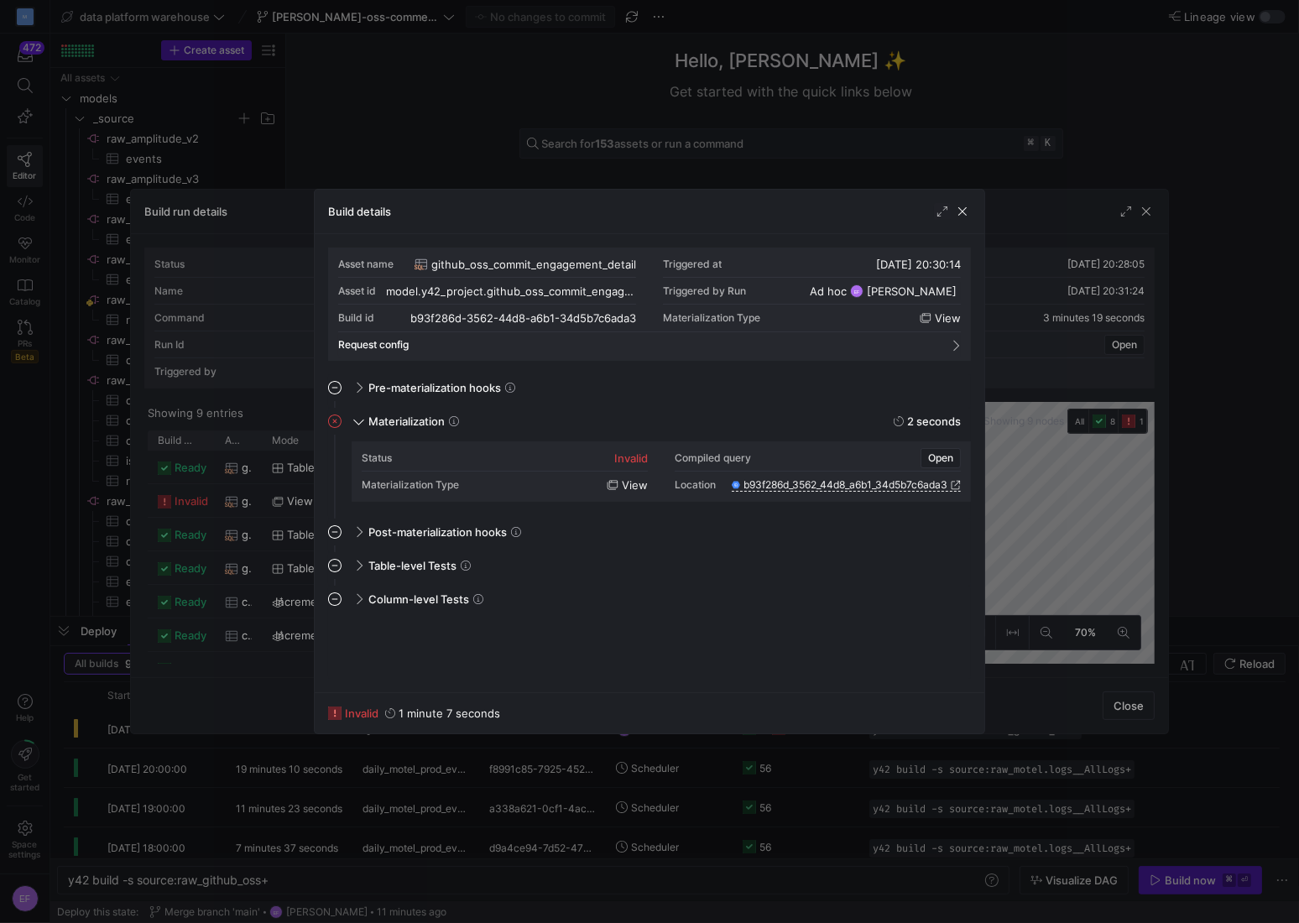
drag, startPoint x: 964, startPoint y: 211, endPoint x: 994, endPoint y: 204, distance: 31.1
click at [965, 211] on span "button" at bounding box center [962, 211] width 17 height 17
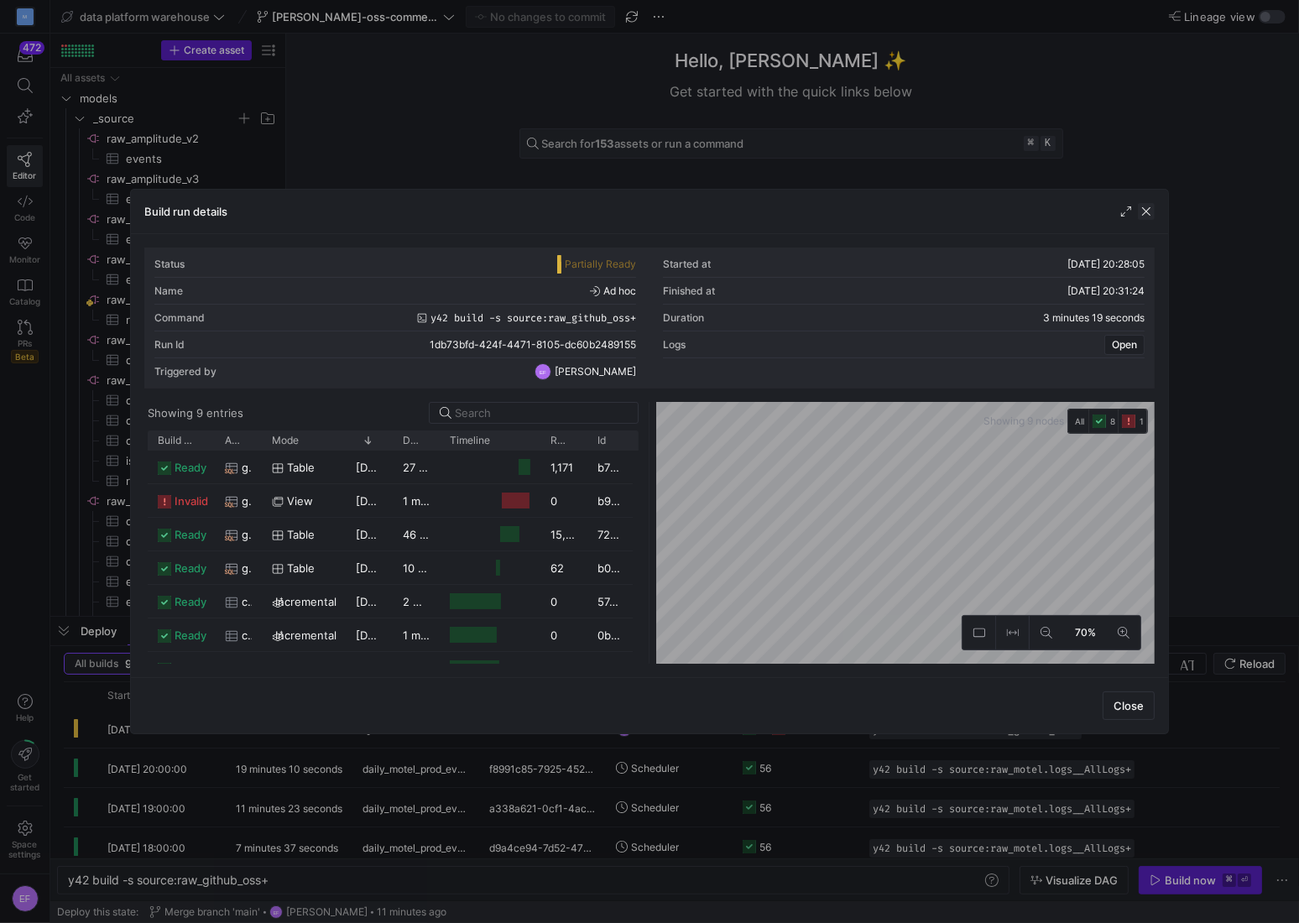
click at [1148, 216] on span "button" at bounding box center [1146, 211] width 17 height 17
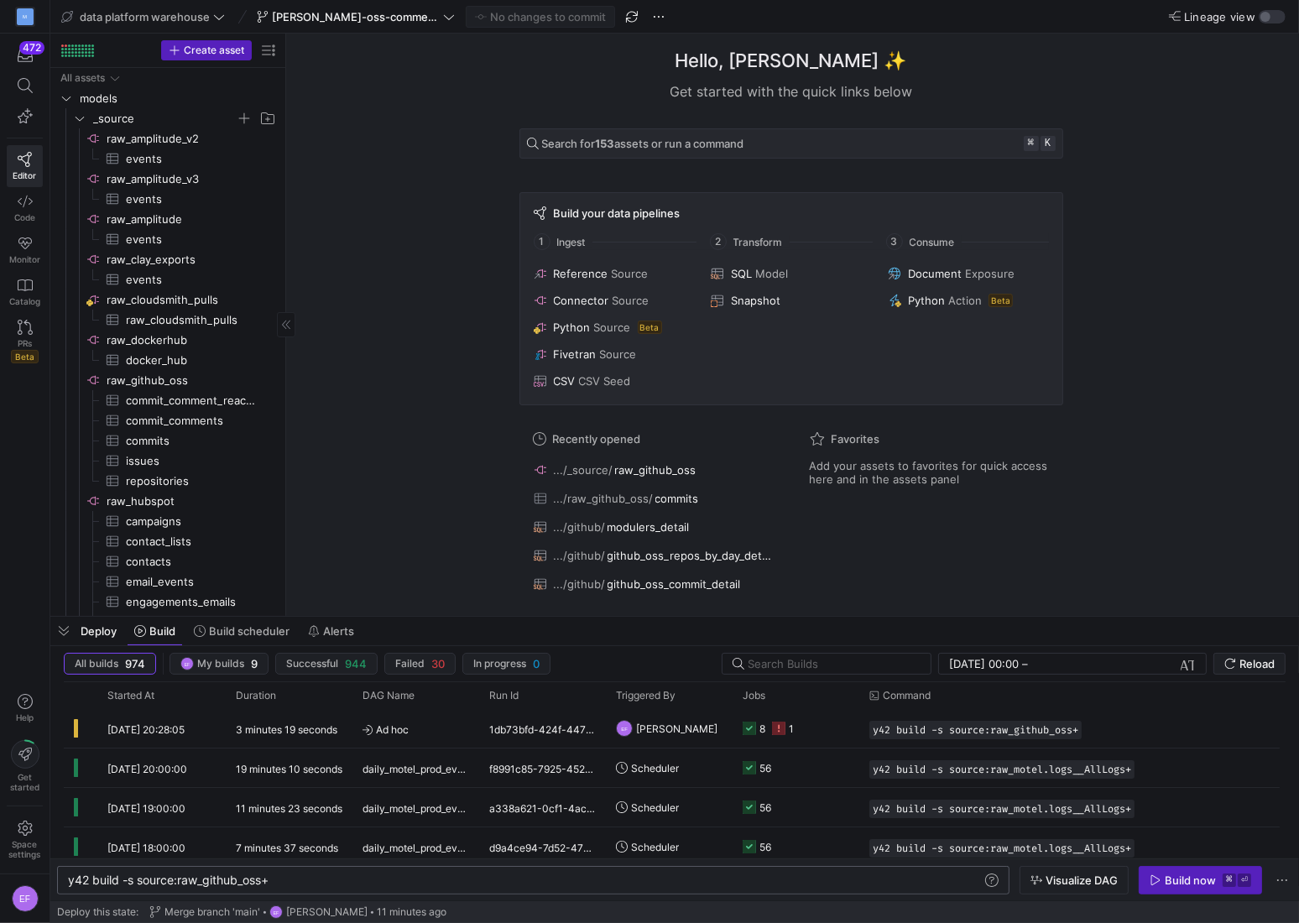
click at [207, 876] on div "y42 build -s source:raw_github_oss+" at bounding box center [525, 879] width 914 height 13
click at [221, 876] on div "y42 build -s source:raw_github_oss+" at bounding box center [525, 879] width 914 height 13
drag, startPoint x: 159, startPoint y: 878, endPoint x: 418, endPoint y: 868, distance: 259.4
click at [418, 873] on div "y42 build -s source:raw_github_oss+" at bounding box center [525, 879] width 914 height 13
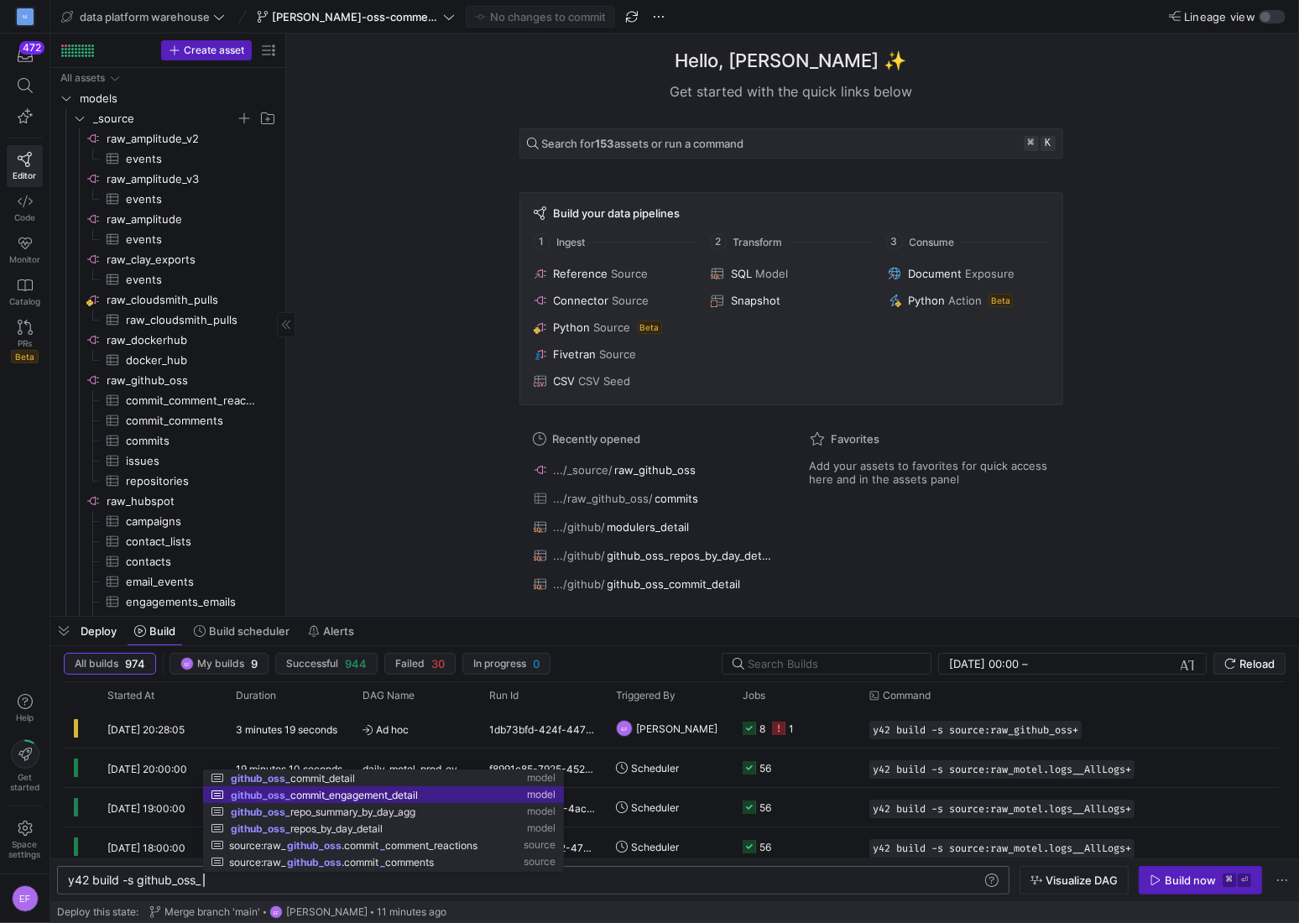
scroll to position [0, 285]
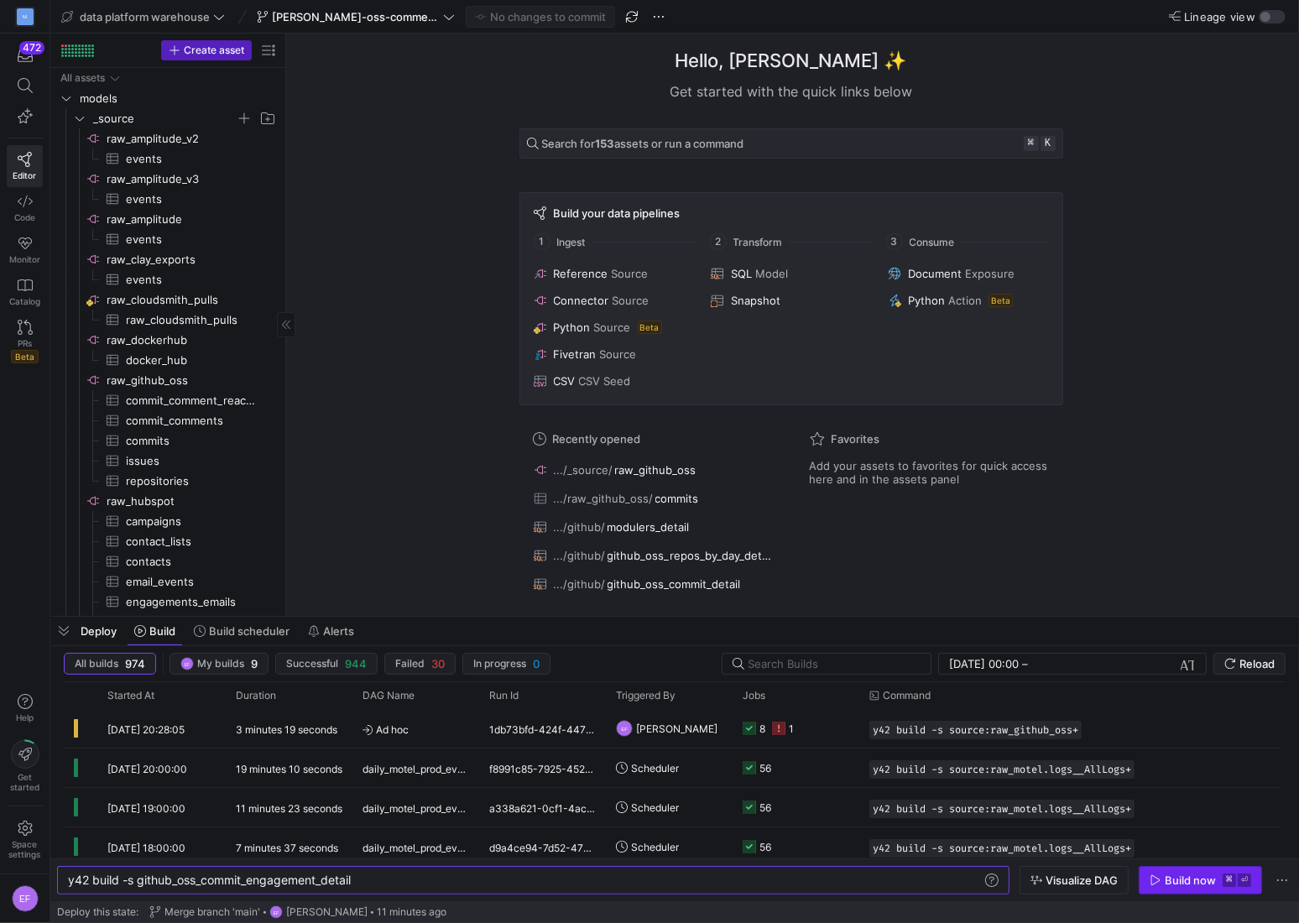
type textarea "y42 build -s github_oss_commit_engagement_detail"
click at [1196, 876] on div "Build now" at bounding box center [1189, 879] width 51 height 13
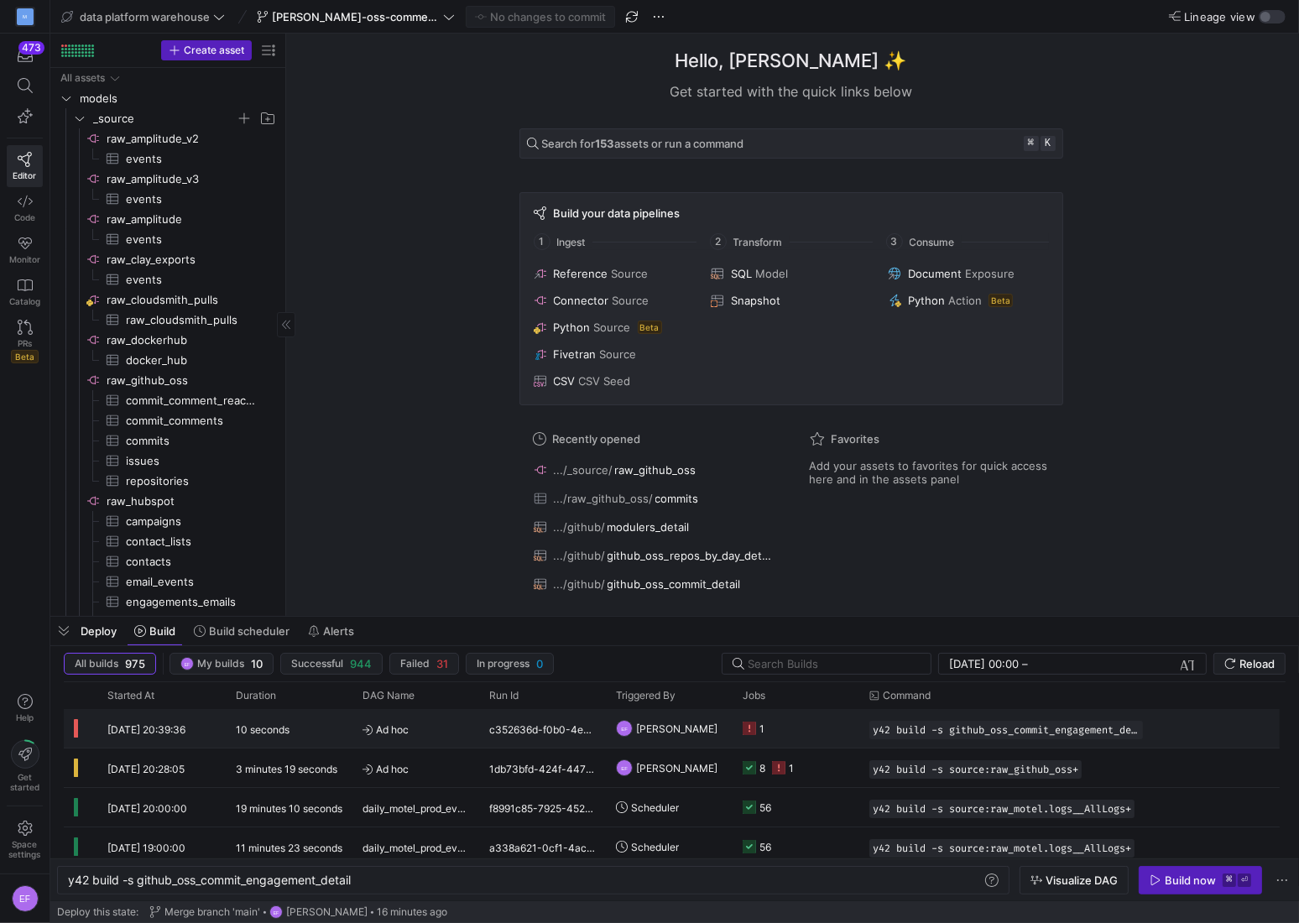
click at [825, 741] on y42-job-status-cell-renderer "1" at bounding box center [795, 728] width 107 height 37
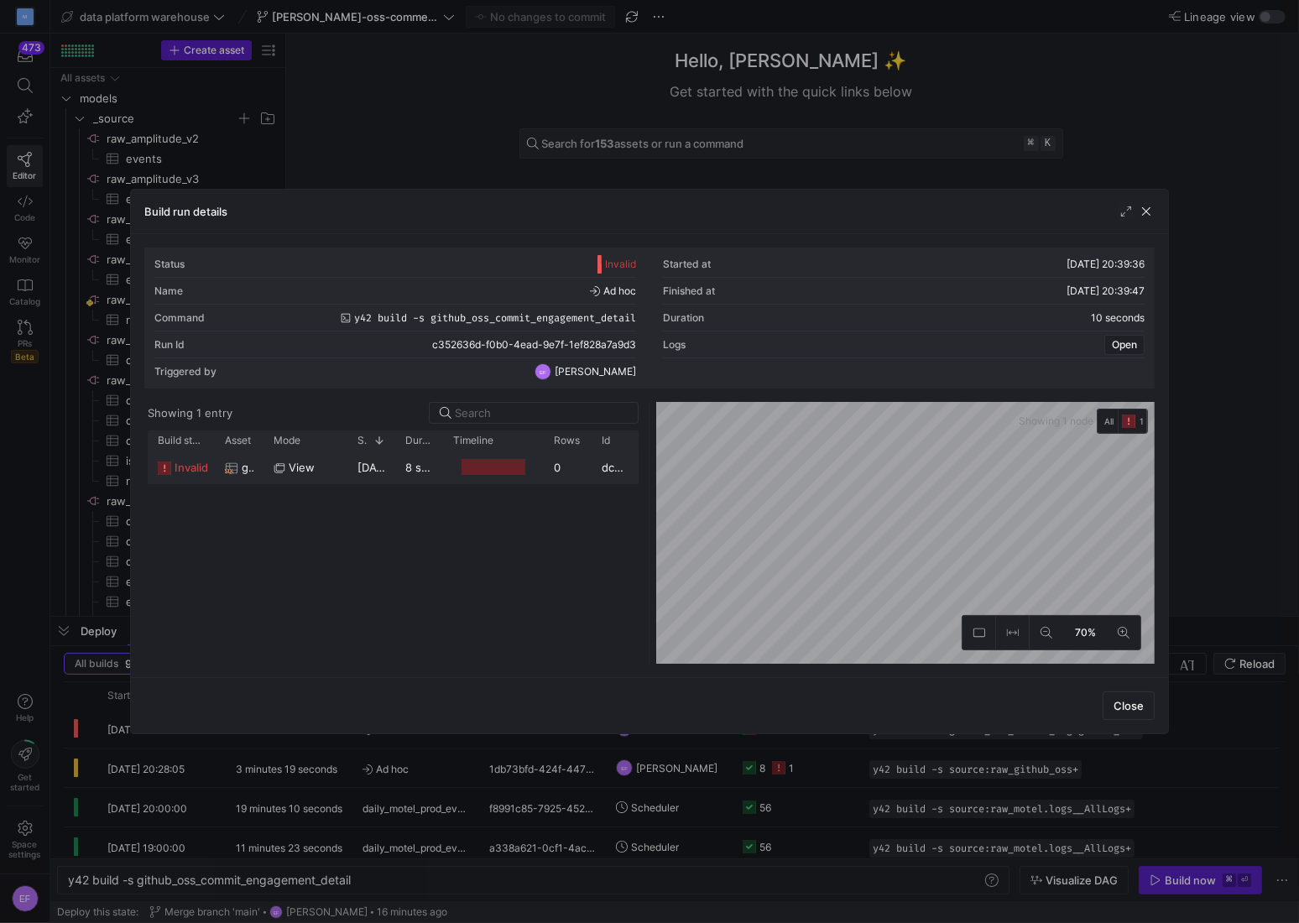
click at [456, 471] on y42-job-duration-timeline-cell-renderer at bounding box center [493, 466] width 81 height 31
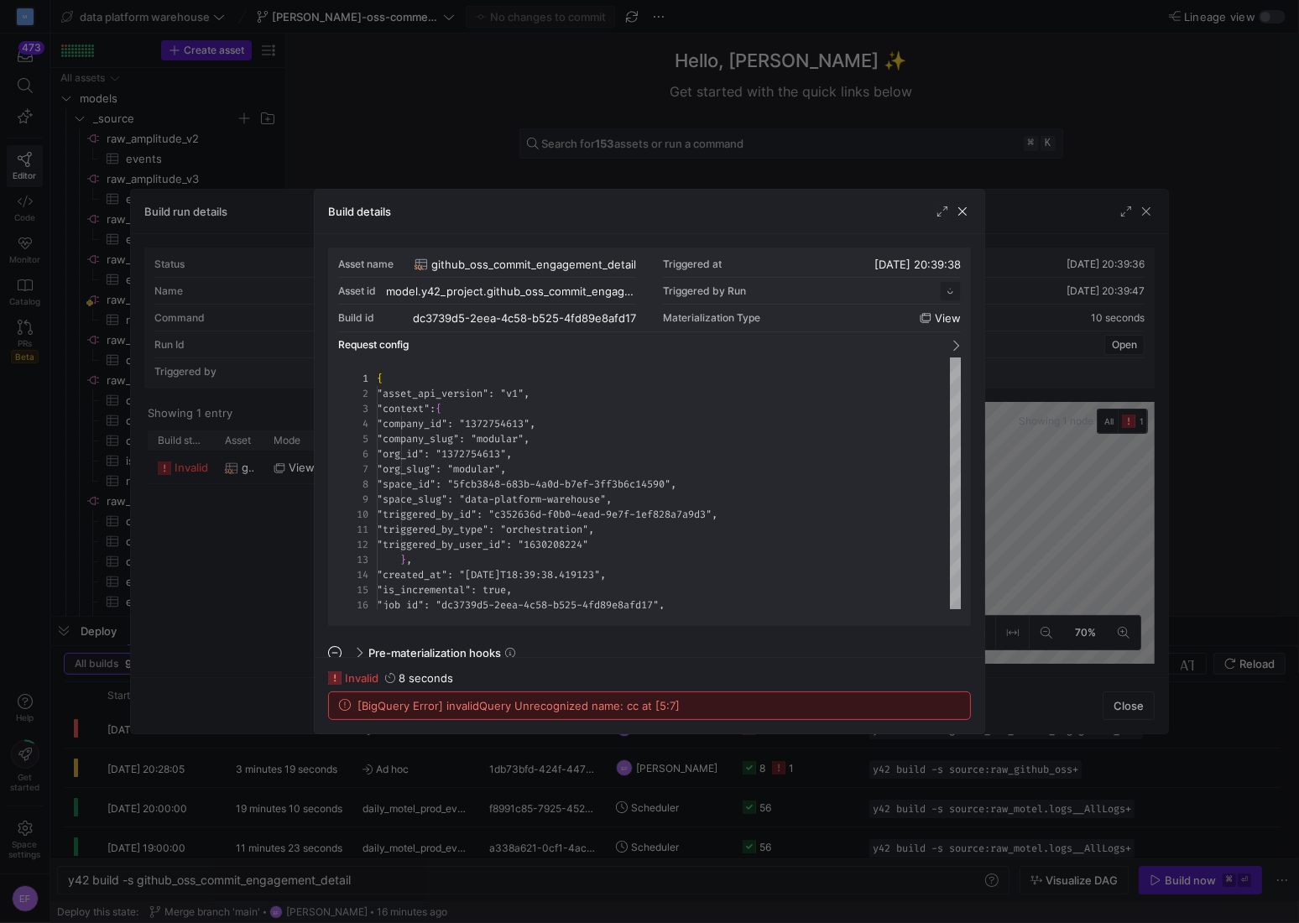
scroll to position [151, 0]
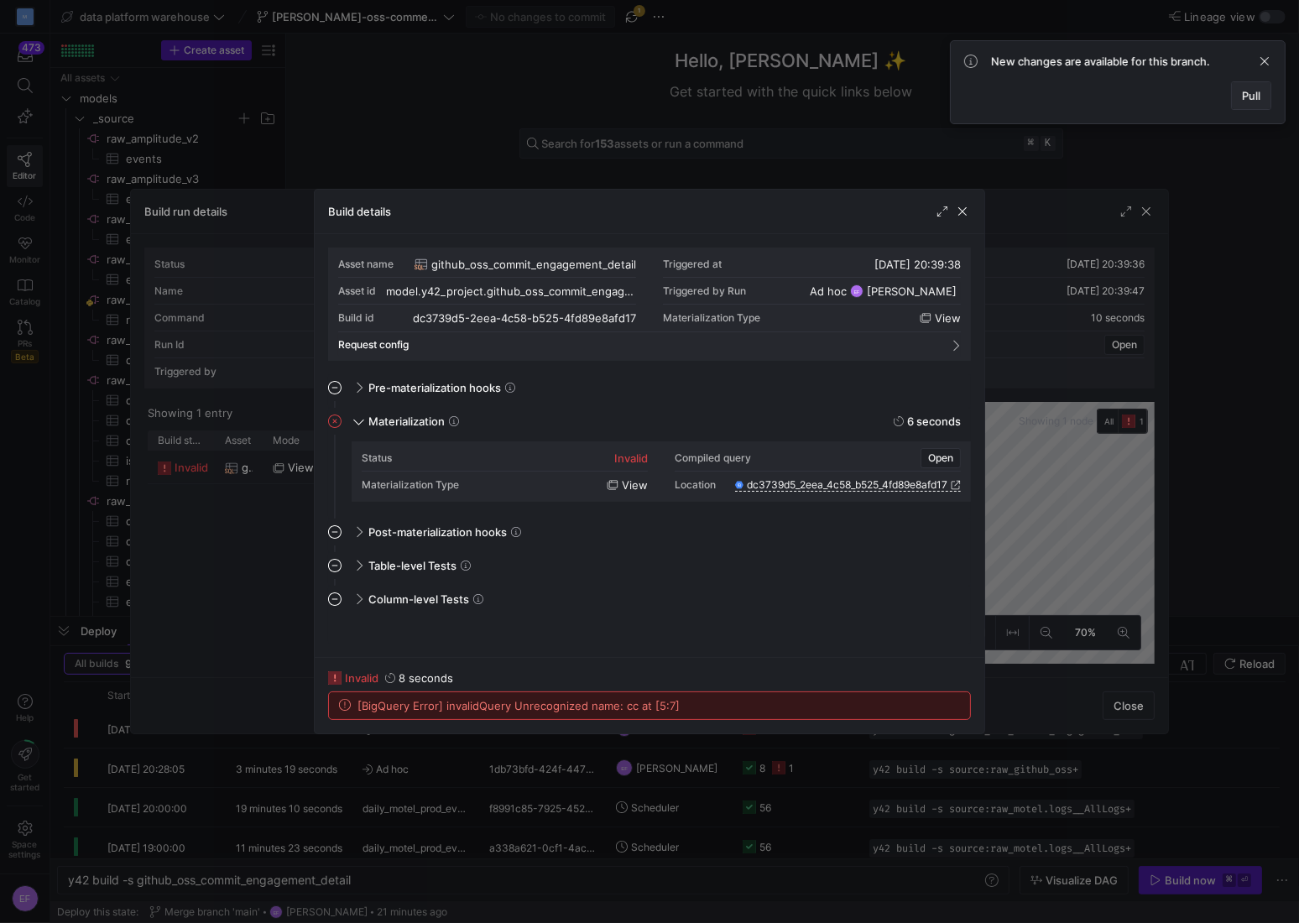
click at [1250, 96] on span "Pull" at bounding box center [1251, 95] width 18 height 13
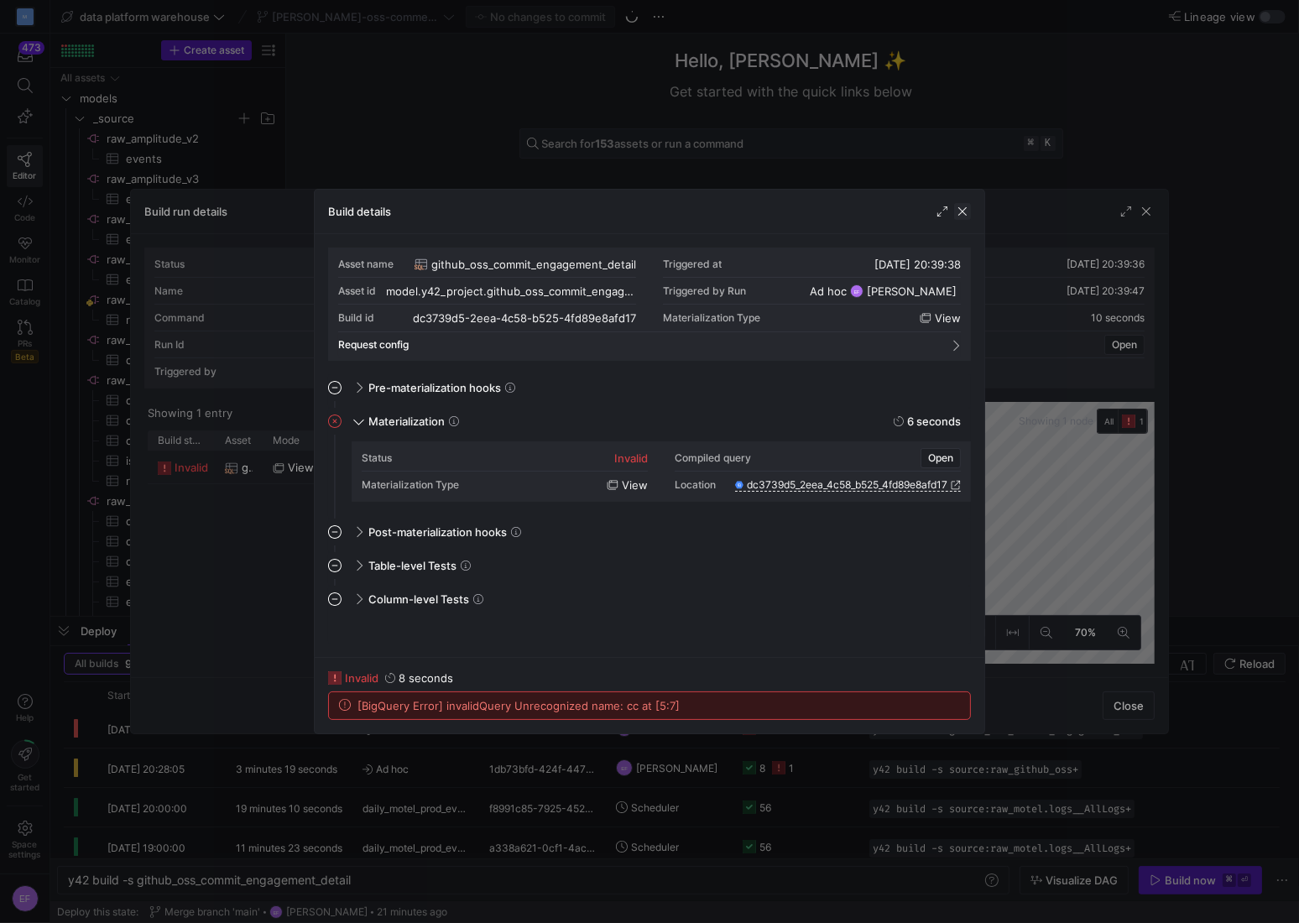
click at [962, 208] on span "button" at bounding box center [962, 211] width 17 height 17
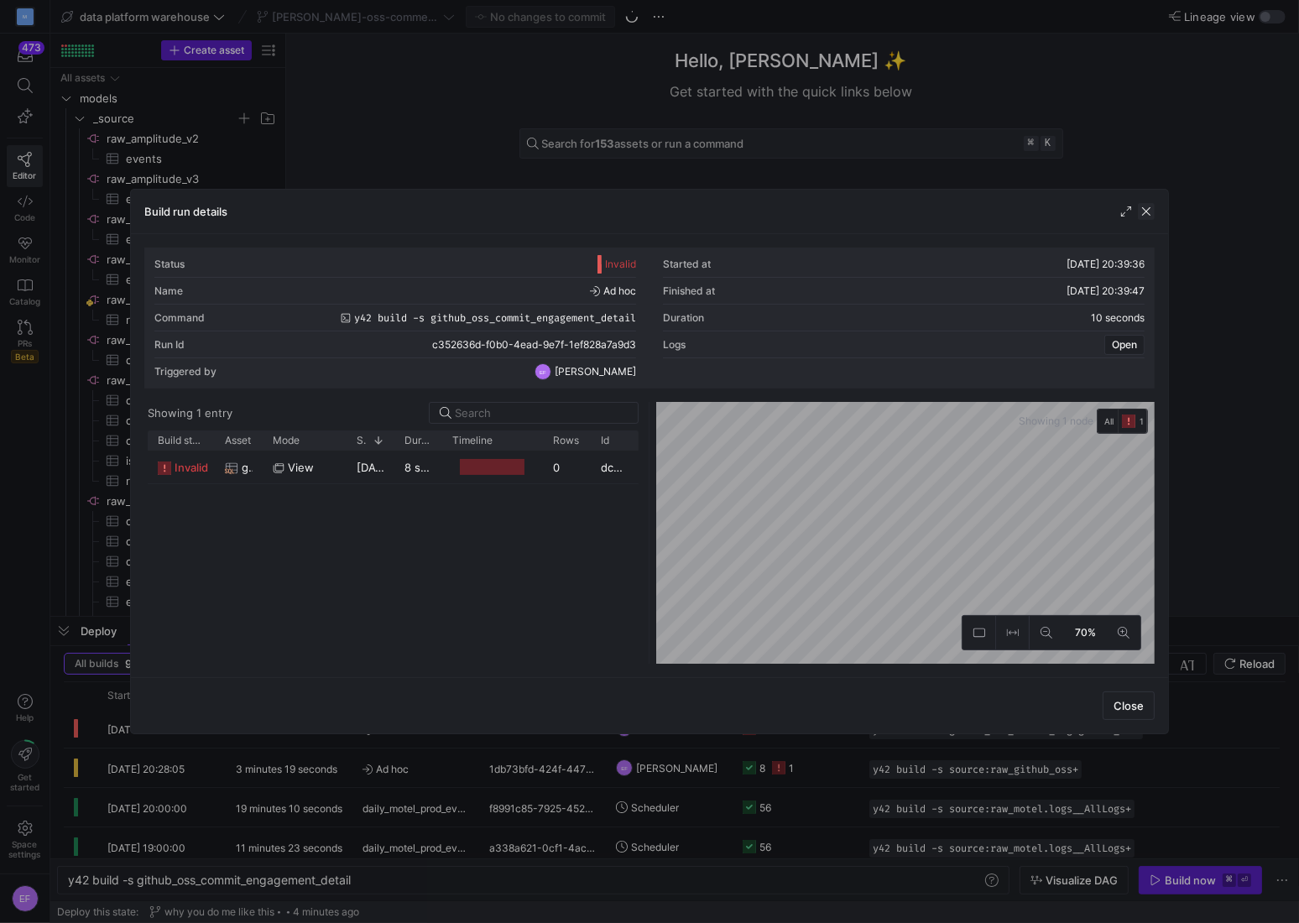
click at [1143, 212] on span "button" at bounding box center [1146, 211] width 17 height 17
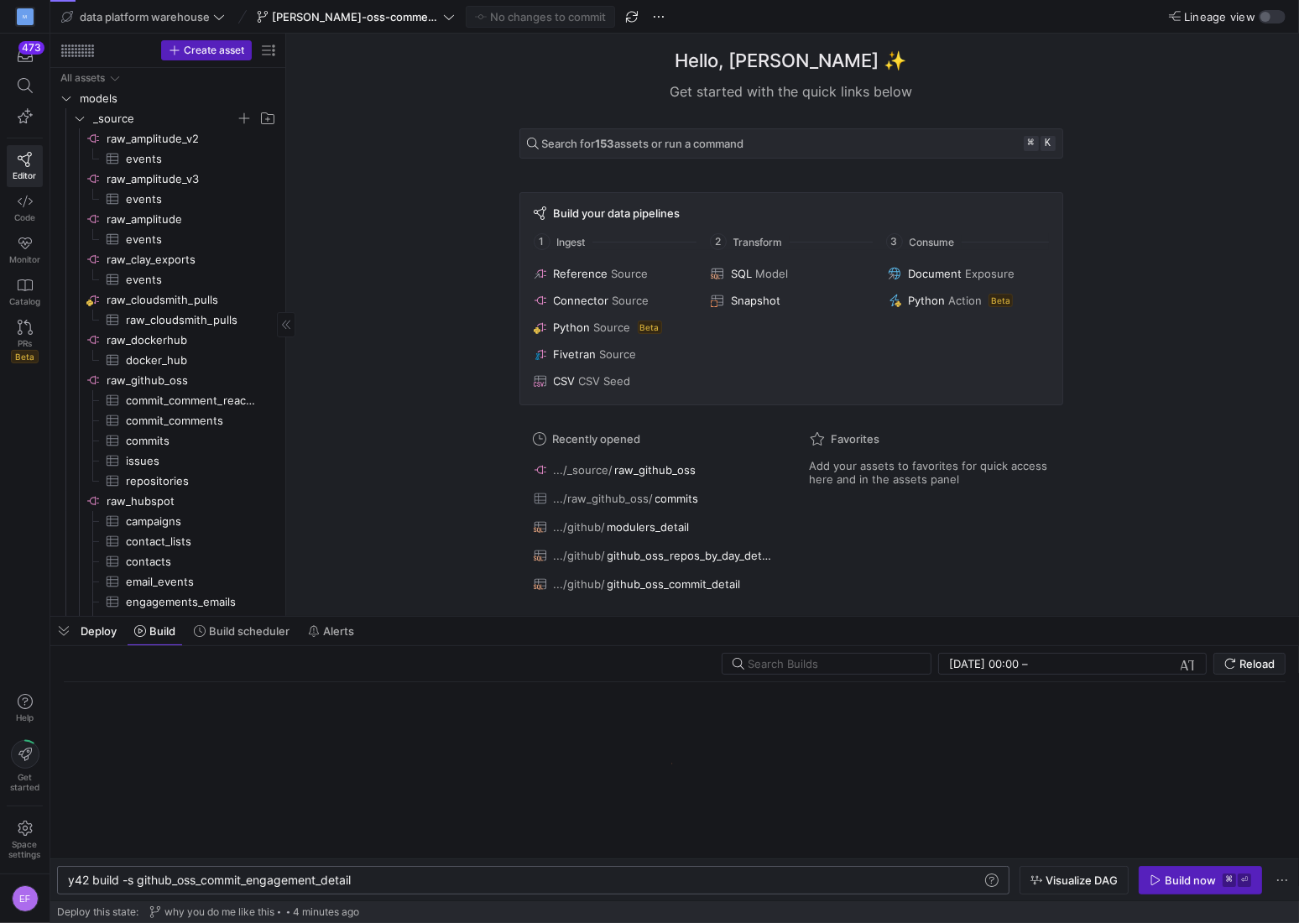
click at [571, 876] on div "y42 build -s github_oss_commit_engagement_detail" at bounding box center [525, 879] width 914 height 13
click at [1210, 876] on div "Build now" at bounding box center [1189, 879] width 51 height 13
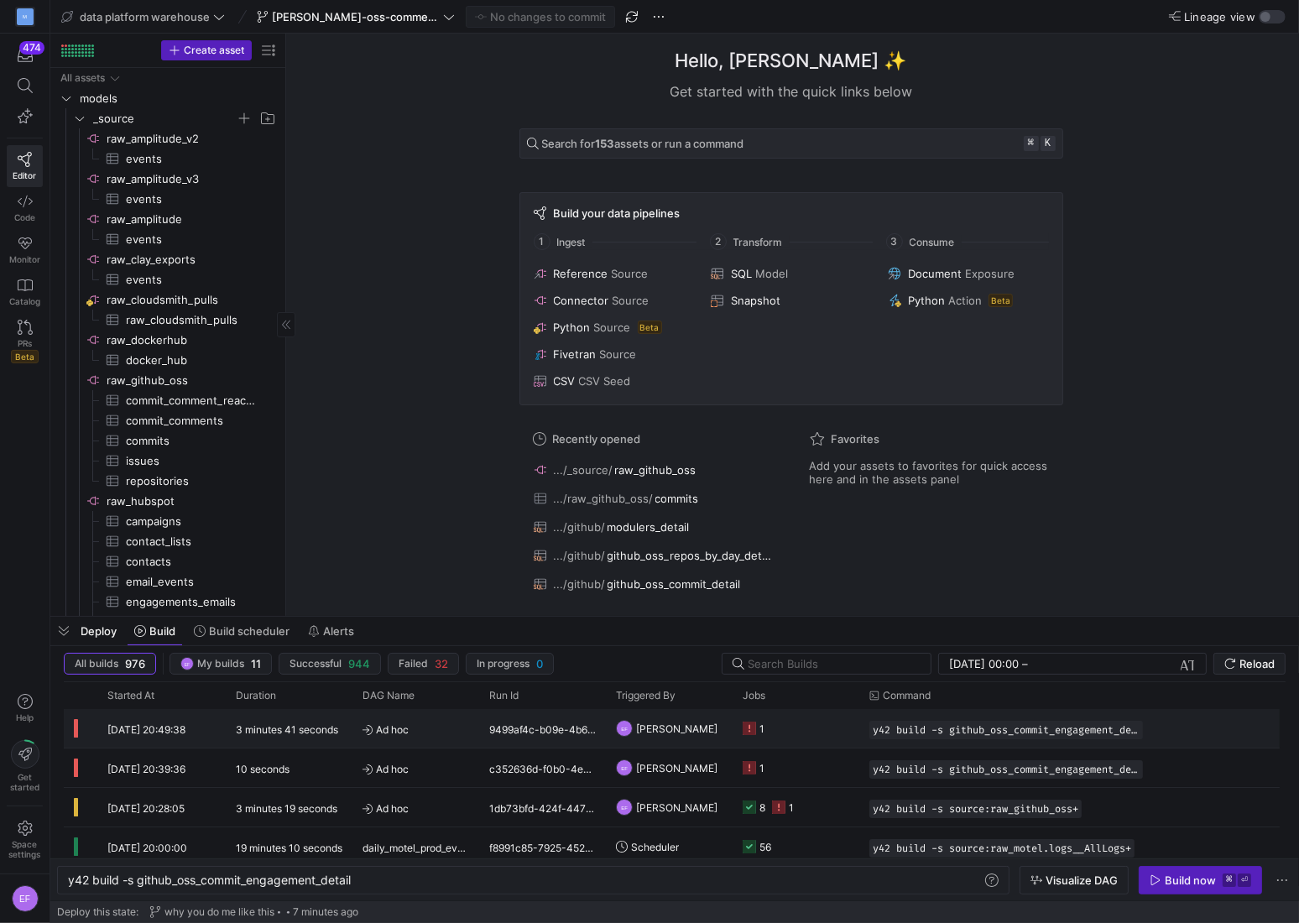
click at [845, 733] on y42-job-status-cell-renderer "1" at bounding box center [795, 728] width 107 height 37
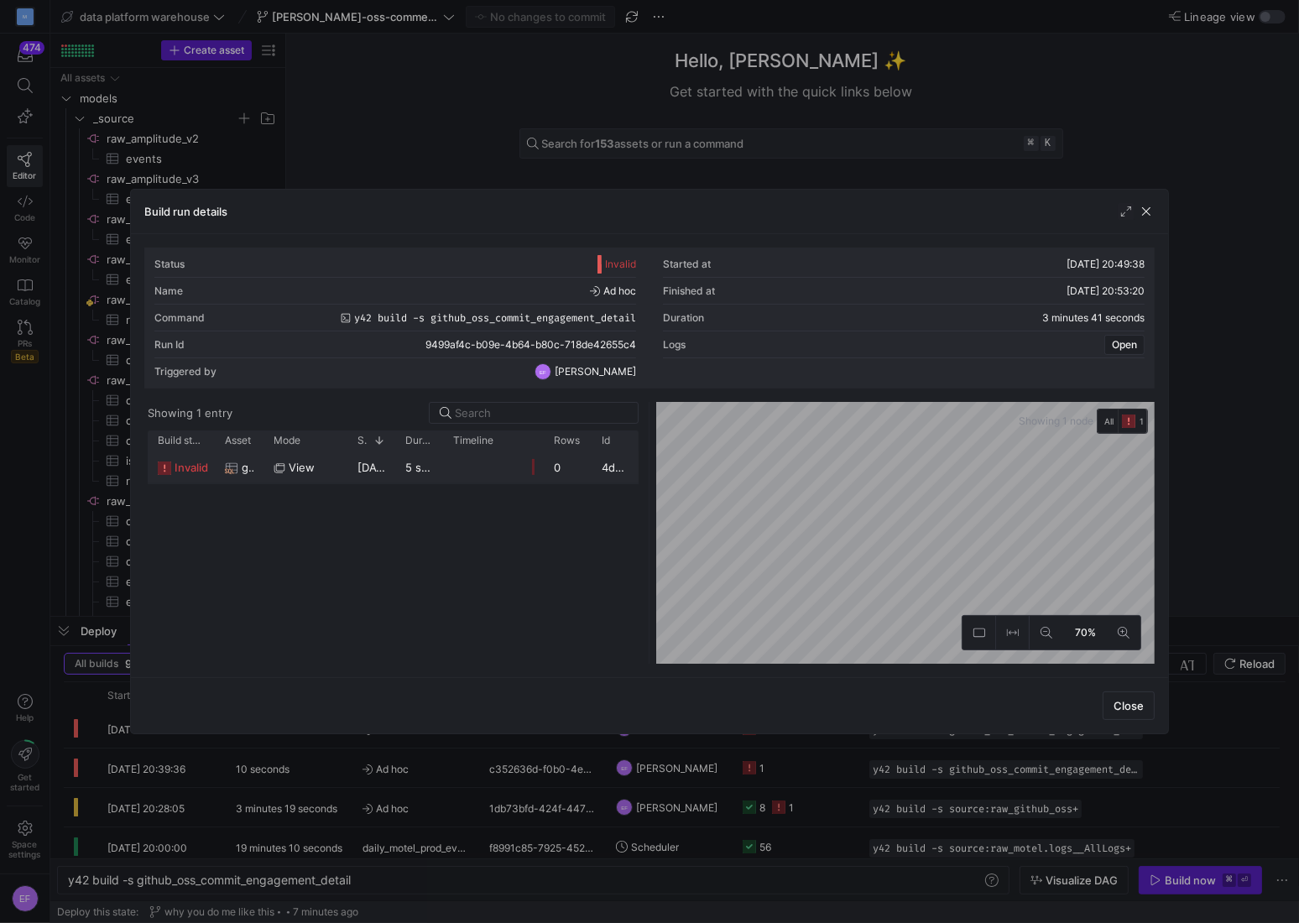
click at [472, 475] on y42-job-duration-timeline-cell-renderer at bounding box center [493, 466] width 81 height 31
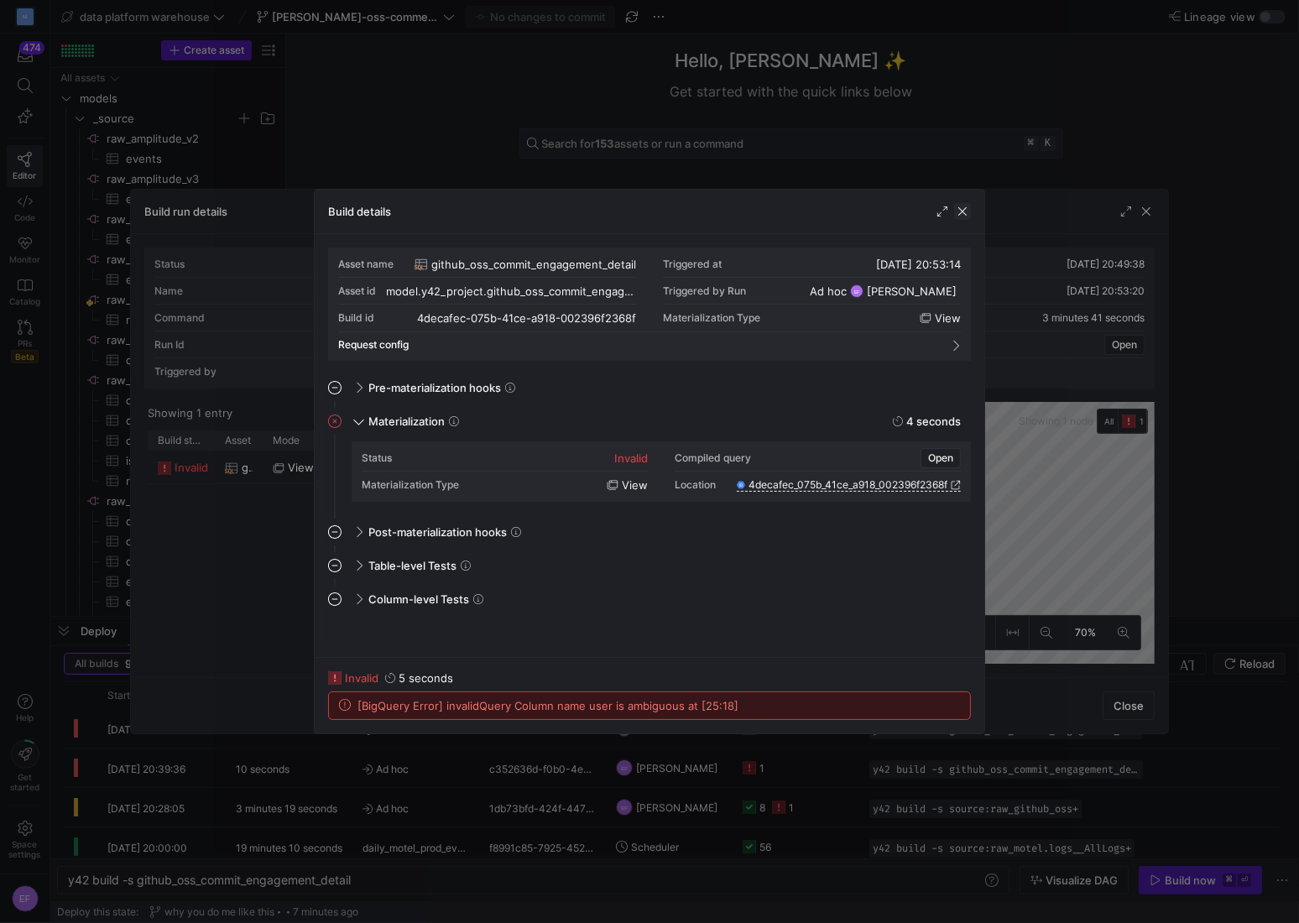
click at [961, 211] on span "button" at bounding box center [962, 211] width 17 height 17
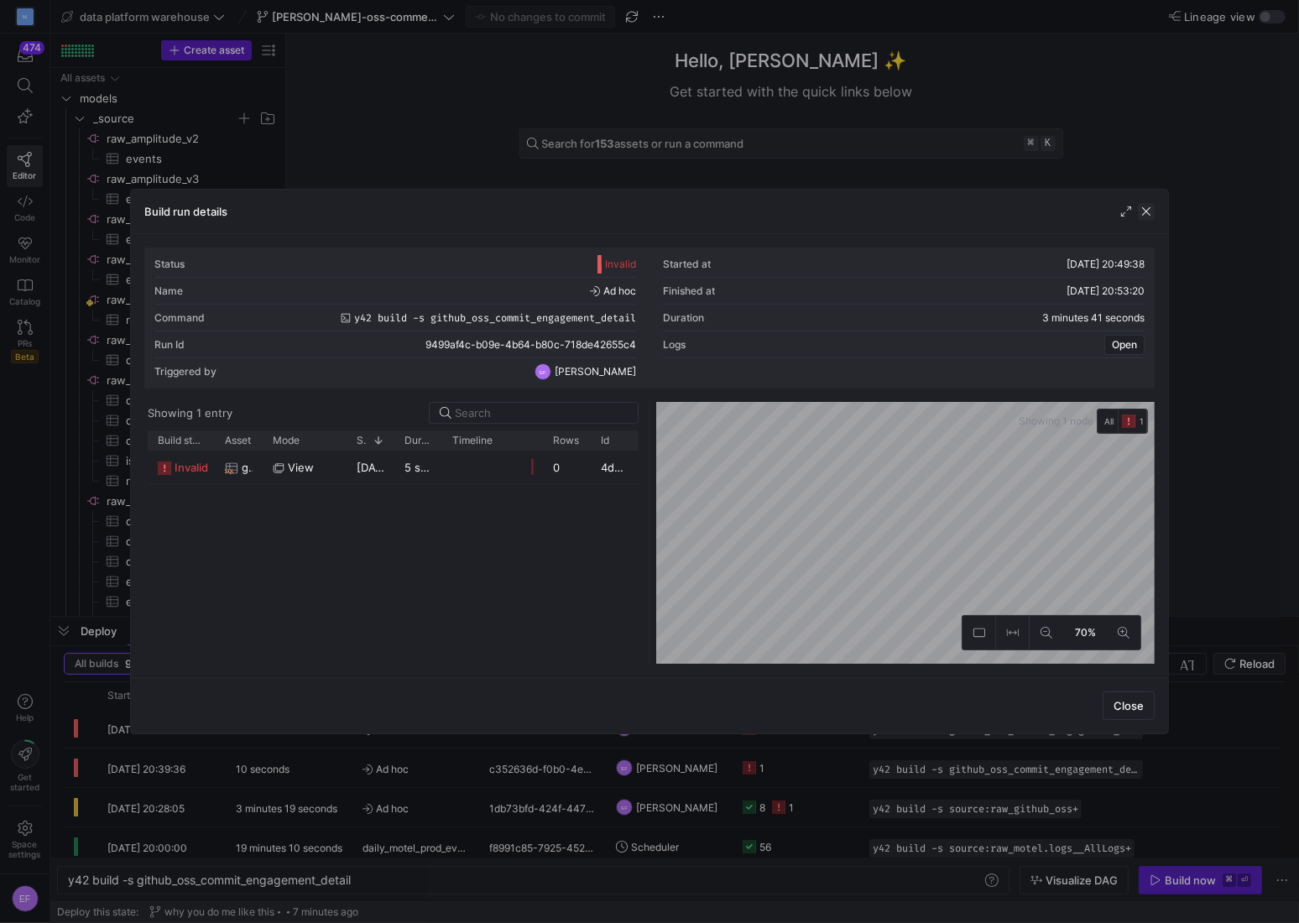
click at [1148, 209] on span "button" at bounding box center [1146, 211] width 17 height 17
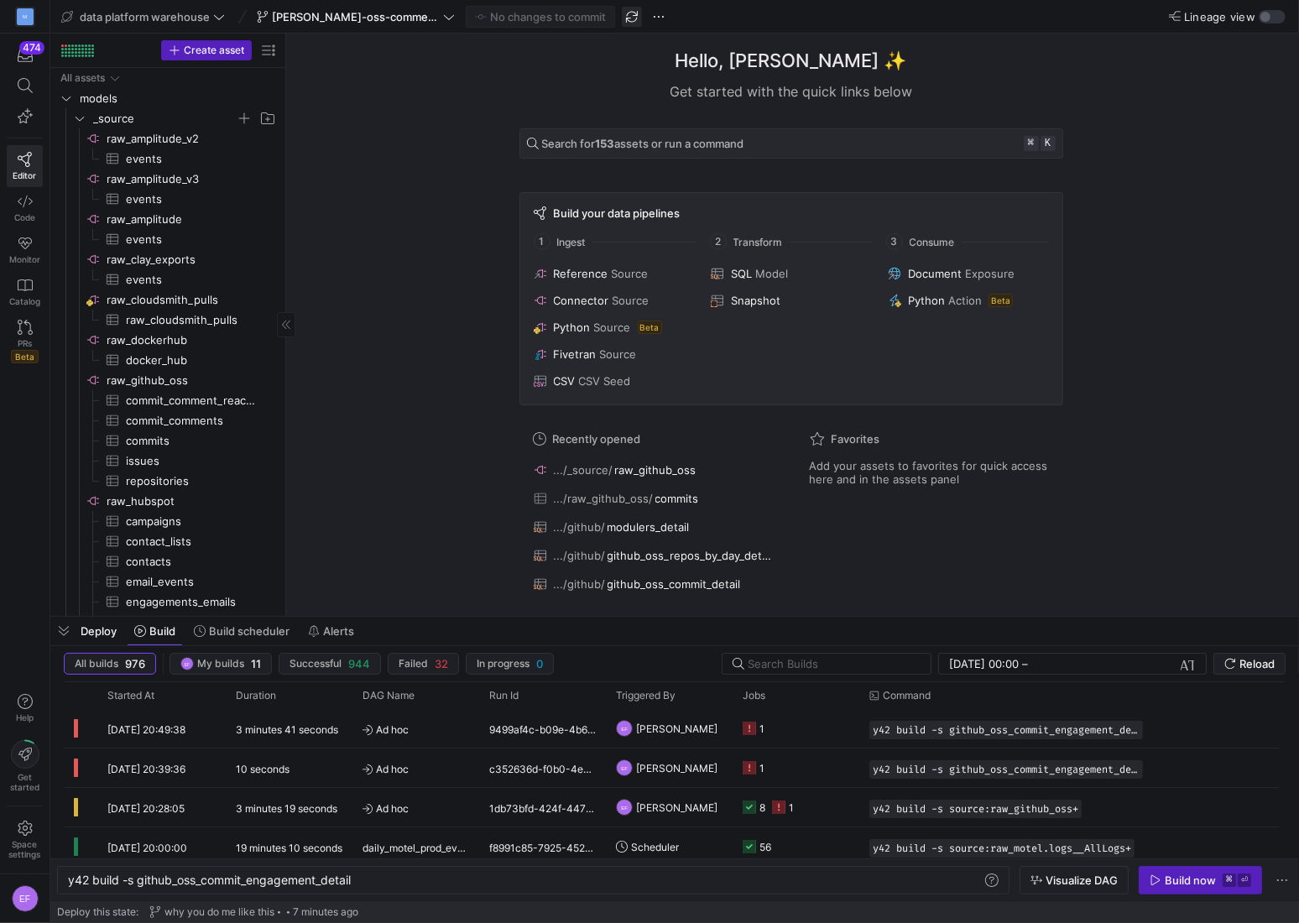
click at [622, 22] on span "button" at bounding box center [632, 17] width 20 height 20
click at [622, 21] on span "button" at bounding box center [632, 17] width 20 height 20
click at [1159, 876] on span "Build now ⌘ ⏎" at bounding box center [1200, 879] width 102 height 13
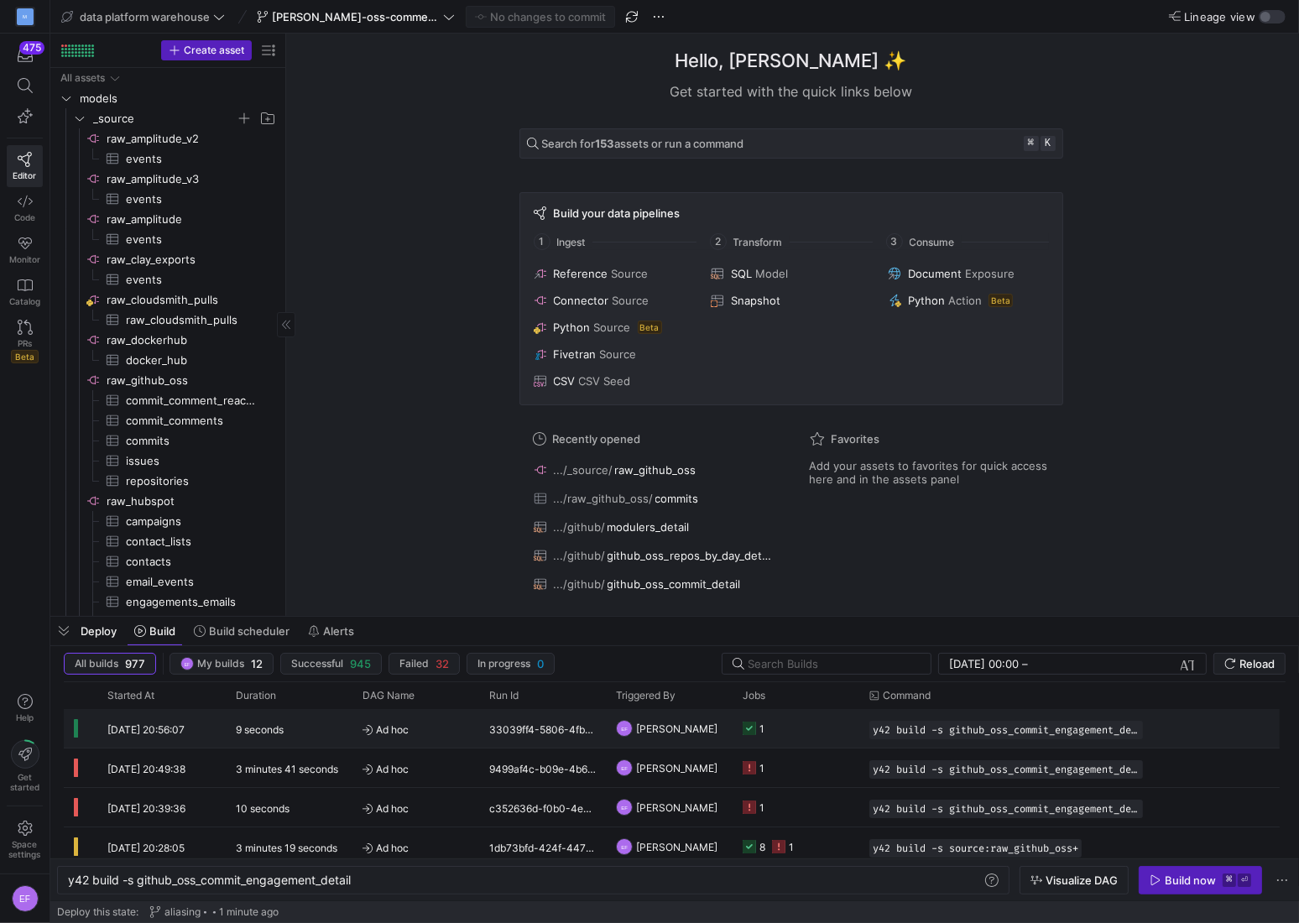
click at [780, 744] on y42-job-status-cell-renderer "1" at bounding box center [795, 728] width 107 height 37
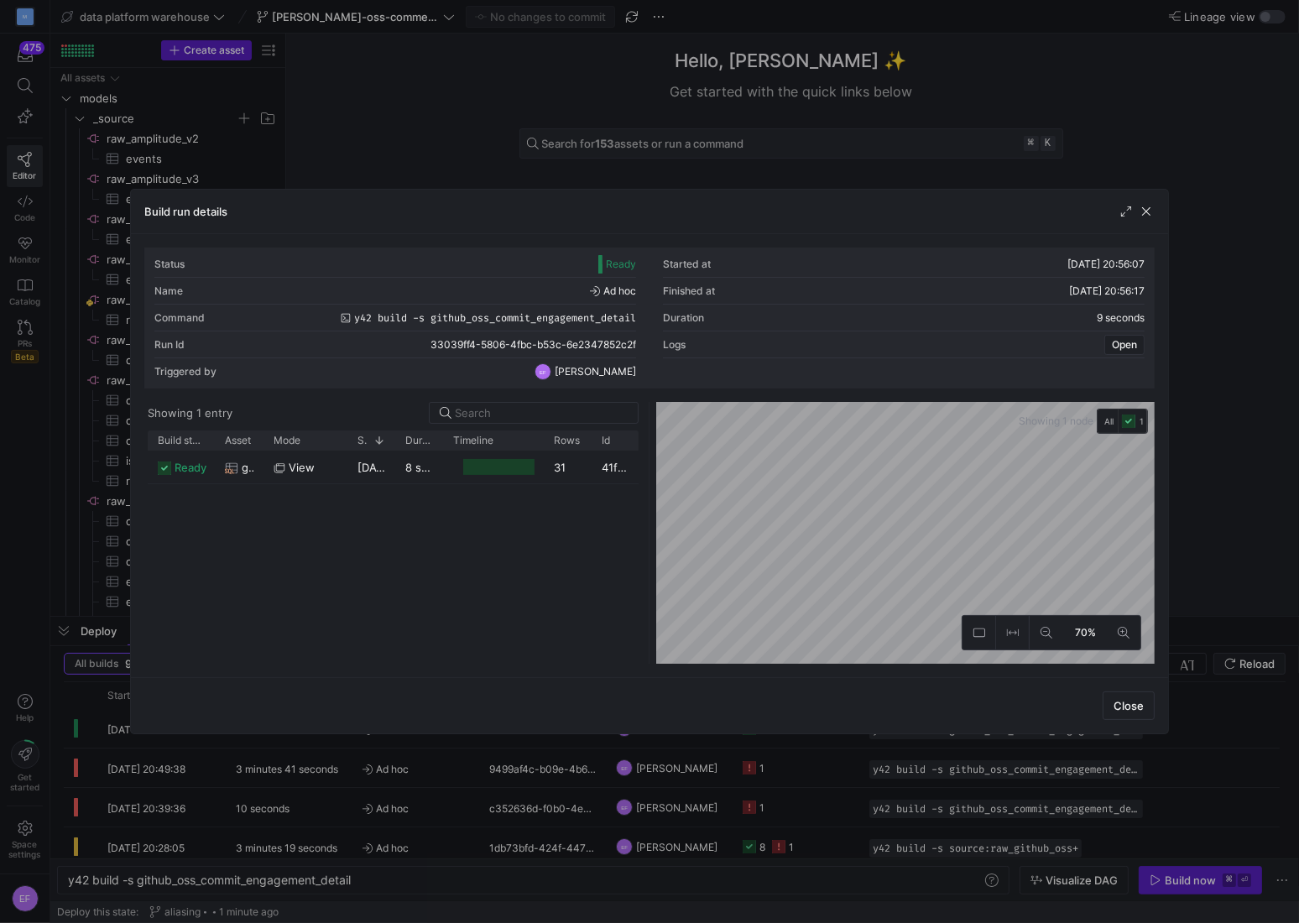
click at [456, 556] on div "ready github_oss_commit_engagement_detail view [DATE] 20:56:08 8 seconds 31 41f…" at bounding box center [394, 556] width 492 height 213
click at [242, 463] on span "github_oss_commit_engagement_detail" at bounding box center [248, 467] width 12 height 33
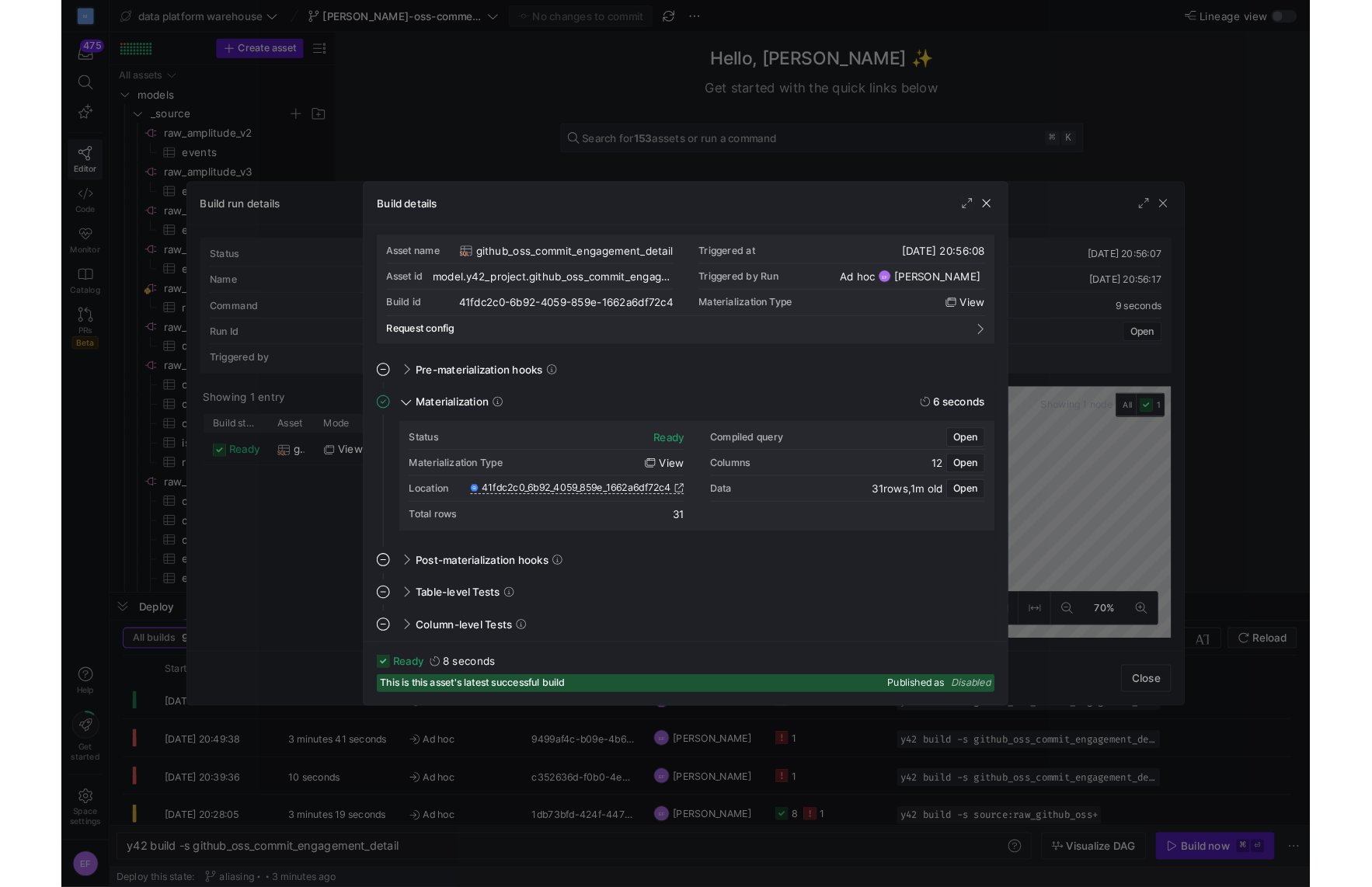
scroll to position [5, 0]
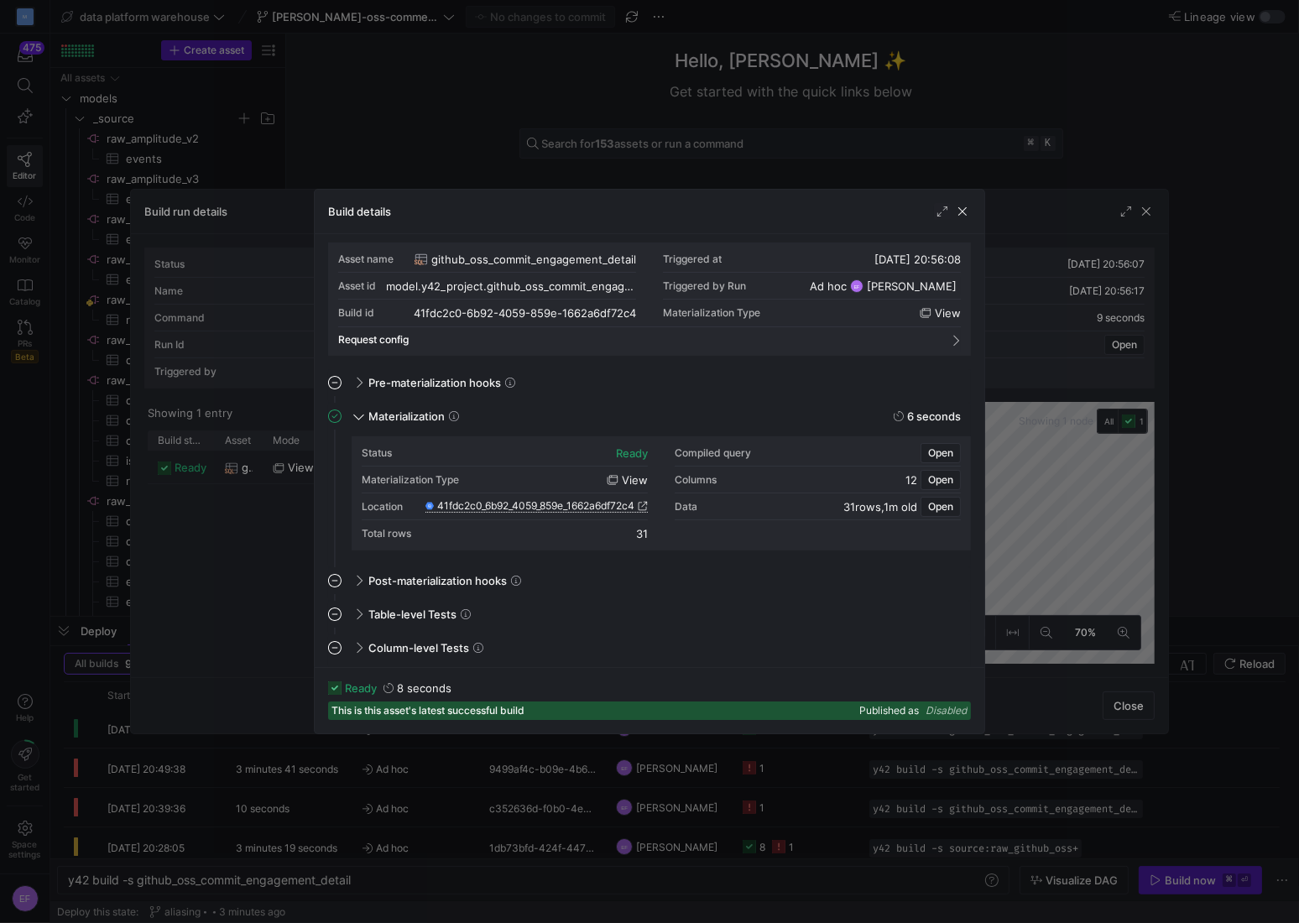
click at [542, 502] on span "41fdc2c0_6b92_4059_859e_1662a6df72c4" at bounding box center [535, 506] width 197 height 12
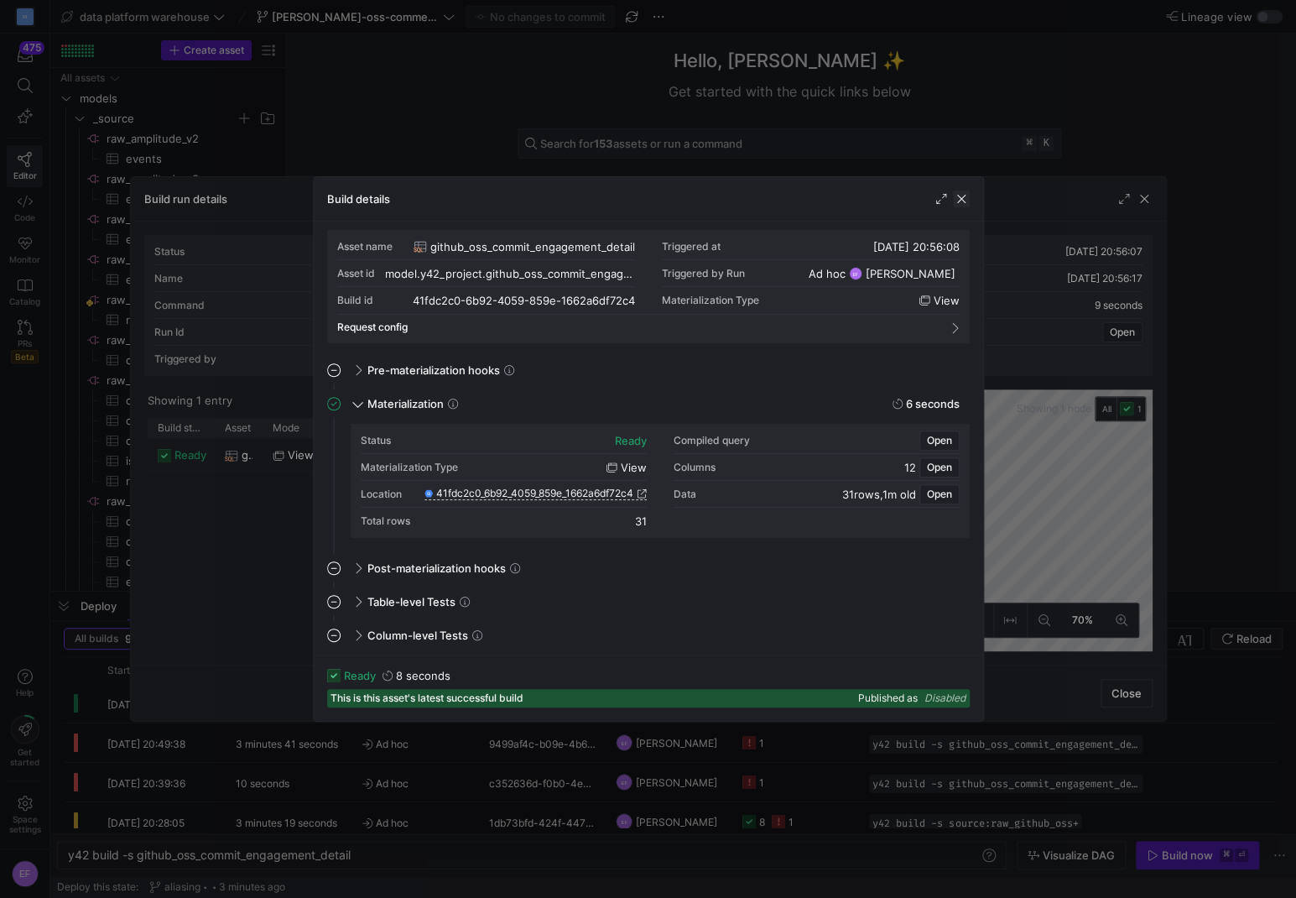
click at [958, 193] on span "button" at bounding box center [961, 198] width 17 height 17
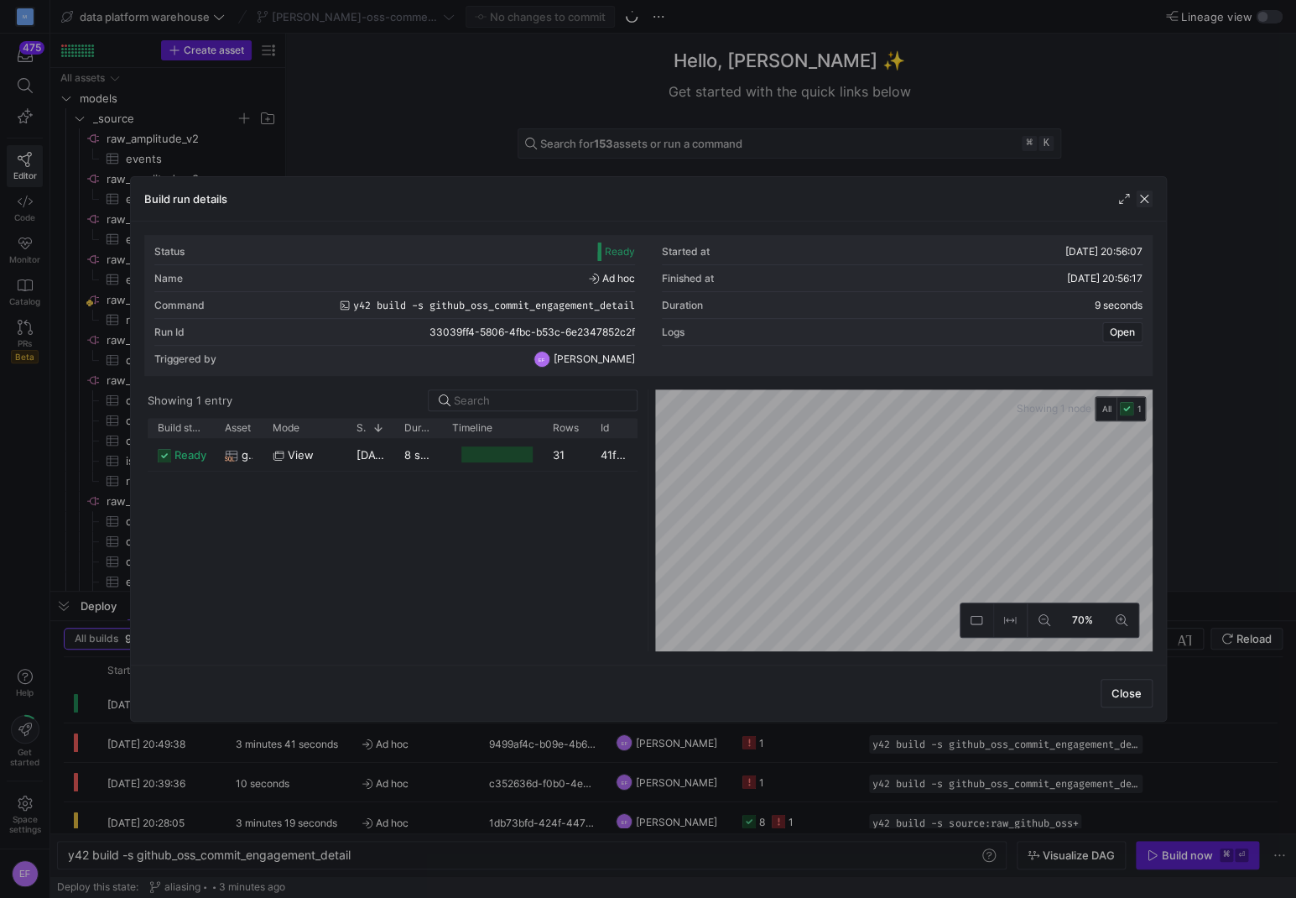
click at [1141, 195] on span "button" at bounding box center [1144, 198] width 17 height 17
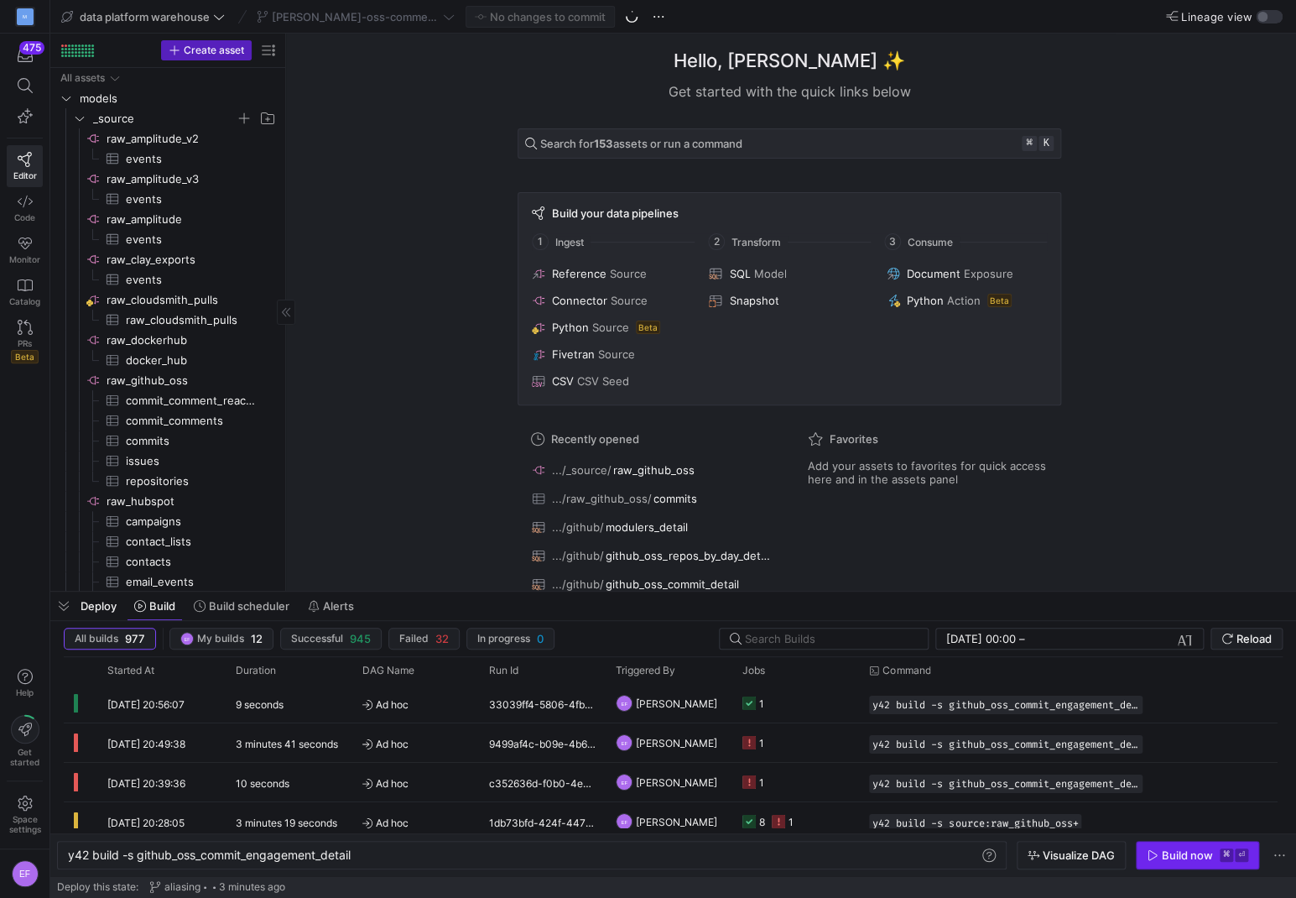
click at [1171, 864] on span "button" at bounding box center [1198, 854] width 122 height 27
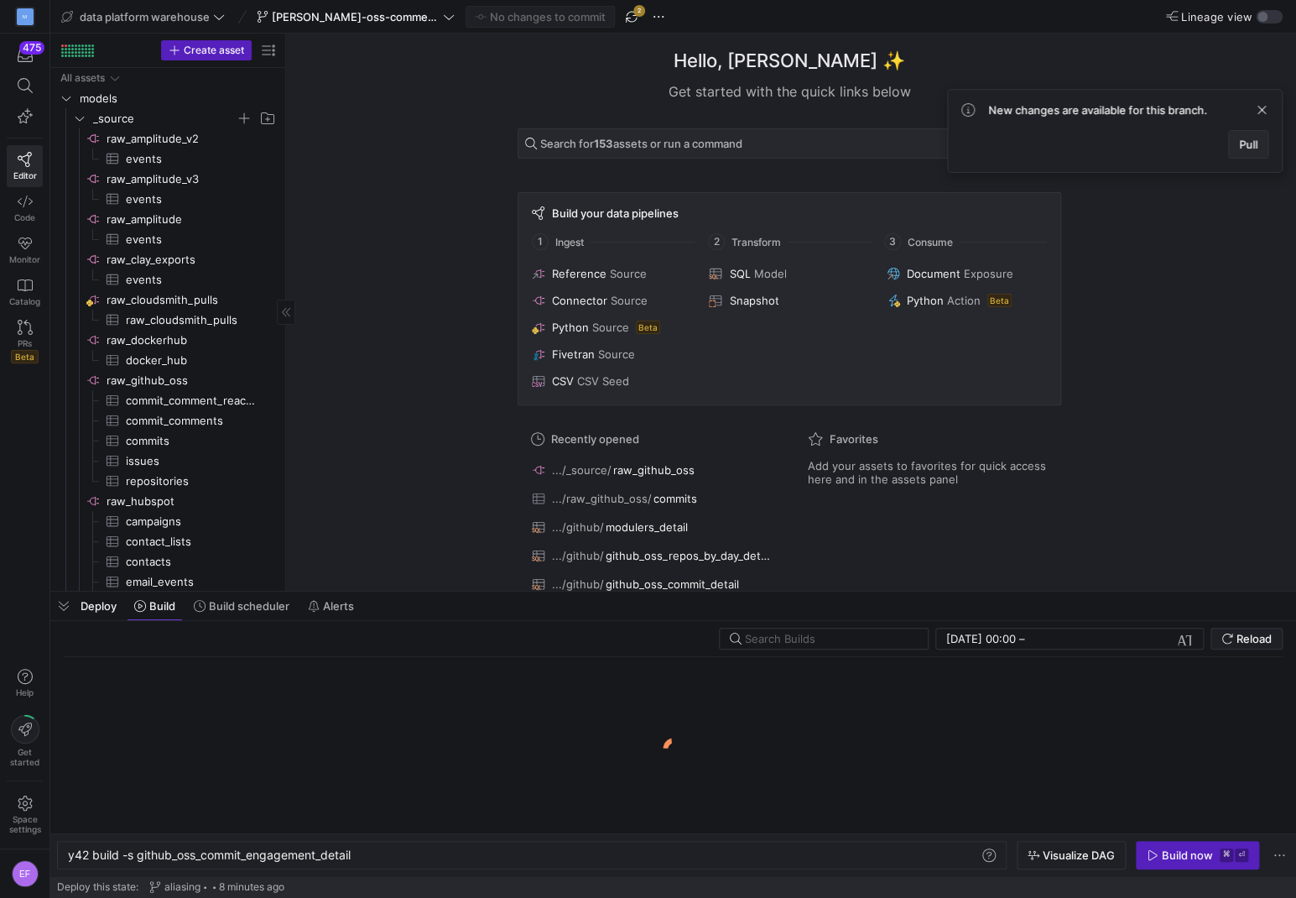
click at [1239, 144] on span "Pull" at bounding box center [1248, 144] width 18 height 13
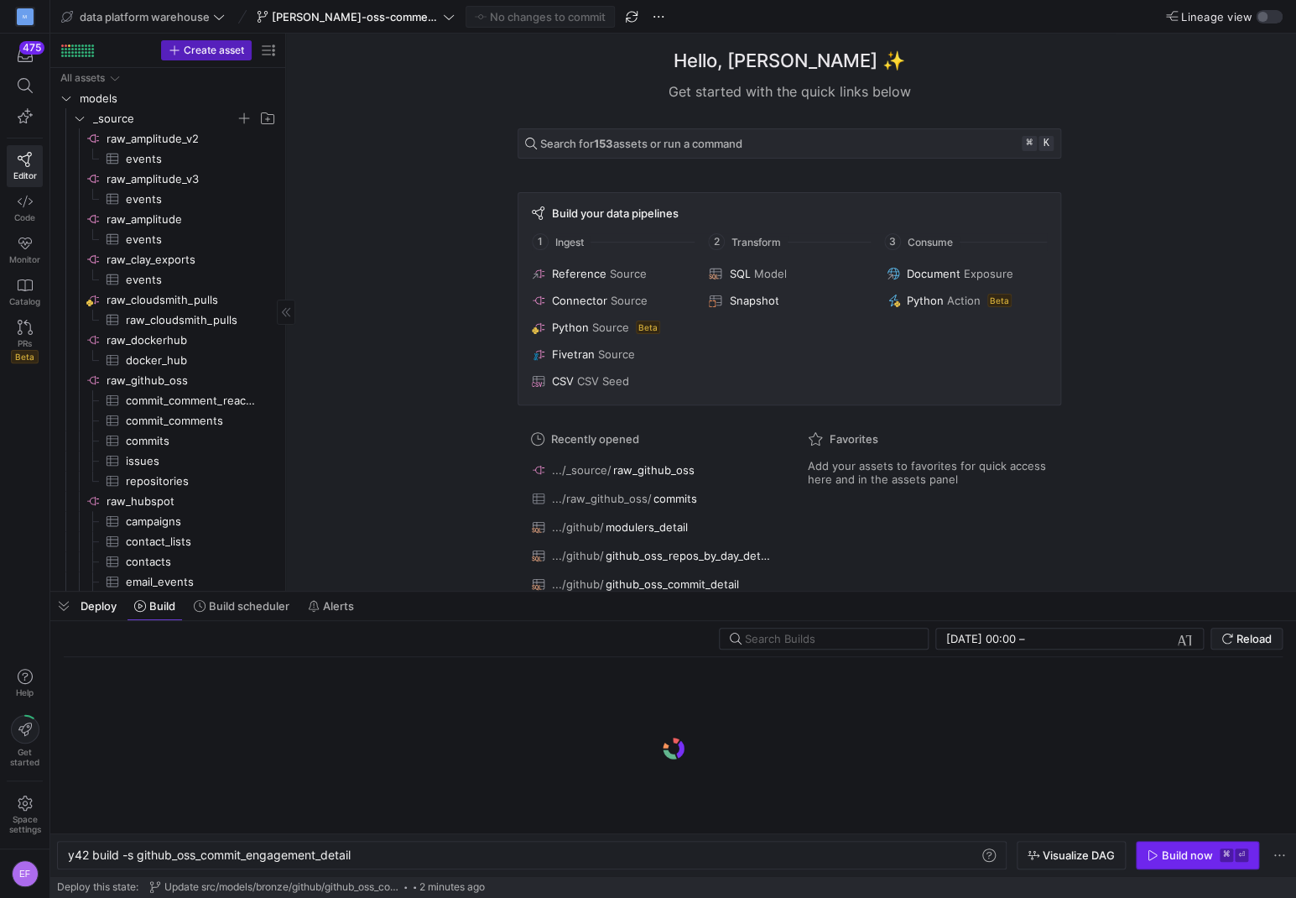
click at [1170, 855] on div "Build now" at bounding box center [1187, 854] width 51 height 13
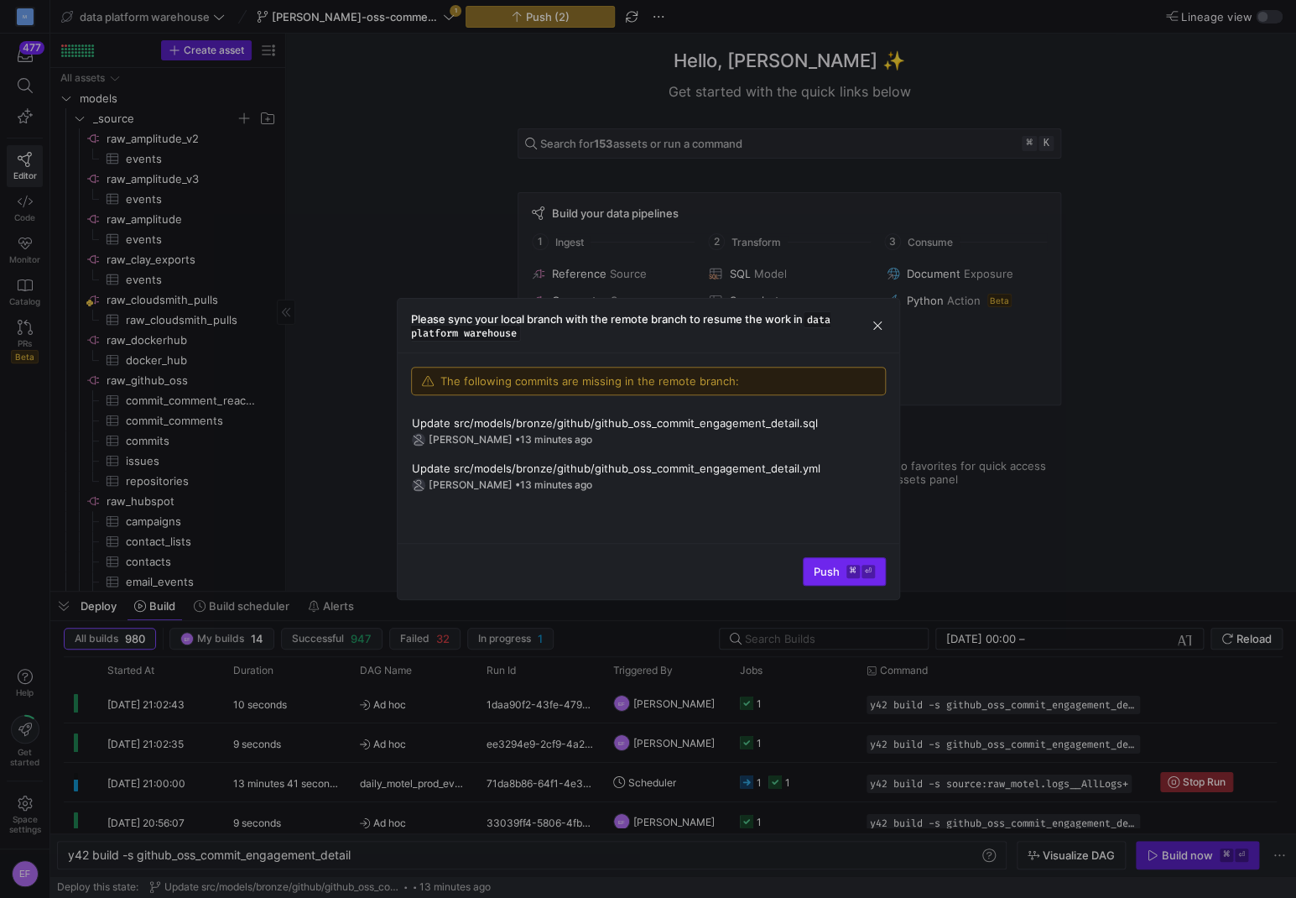
click at [823, 565] on span "Push ⌘ ⏎" at bounding box center [844, 571] width 61 height 13
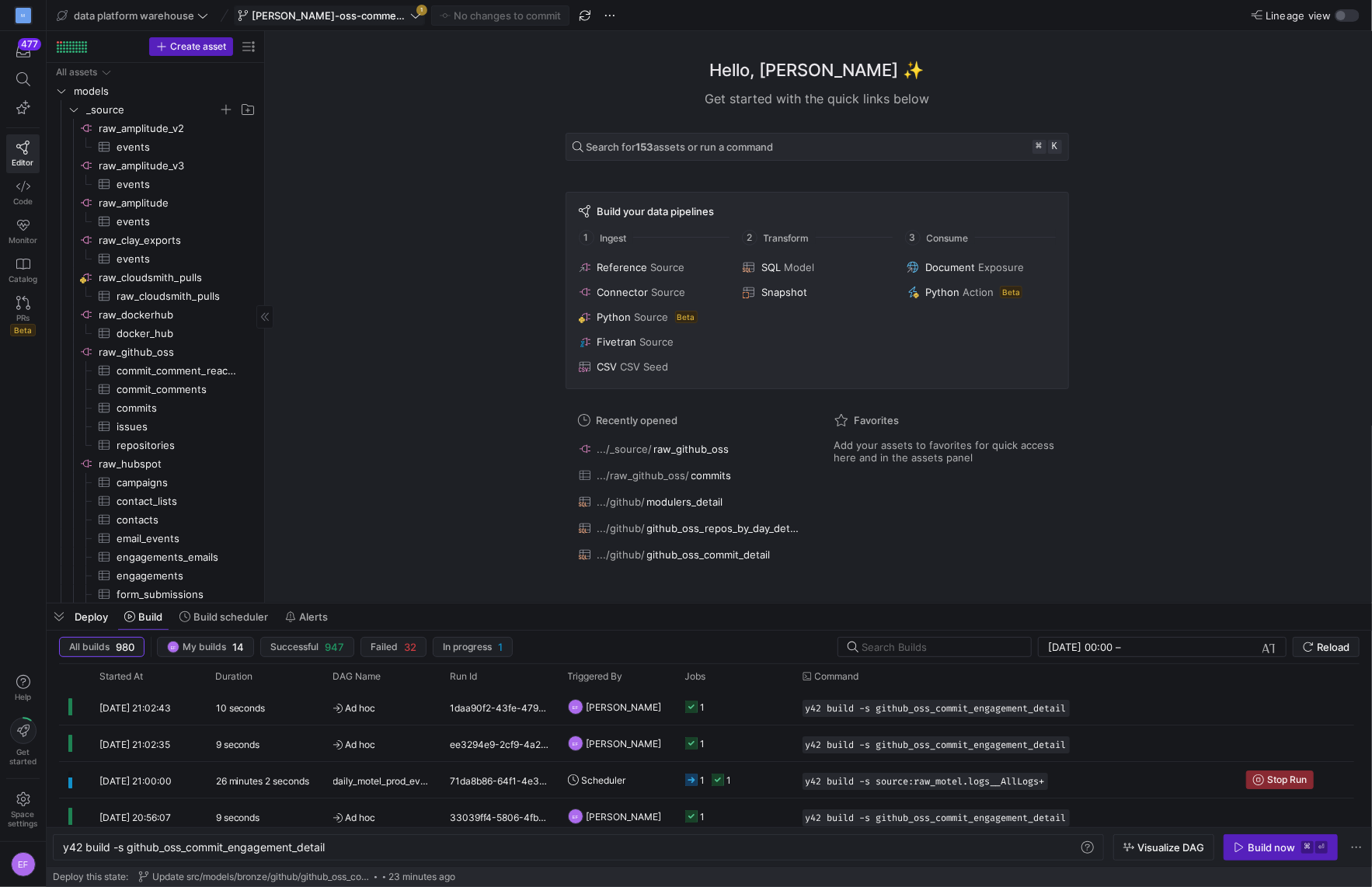
click at [410, 17] on icon at bounding box center [416, 16] width 11 height 11
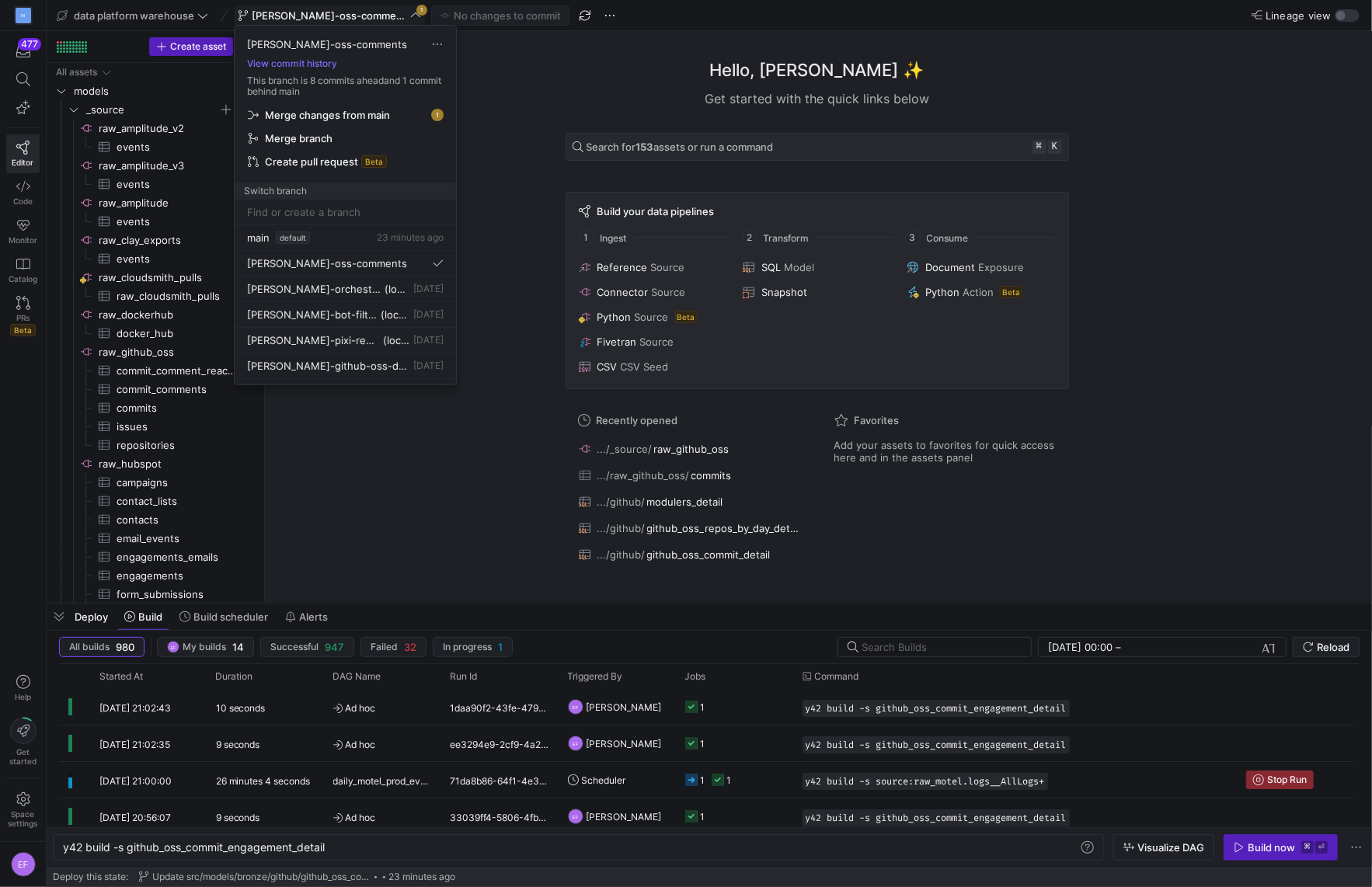
click at [419, 119] on span "Merge changes from main" at bounding box center [346, 114] width 195 height 12
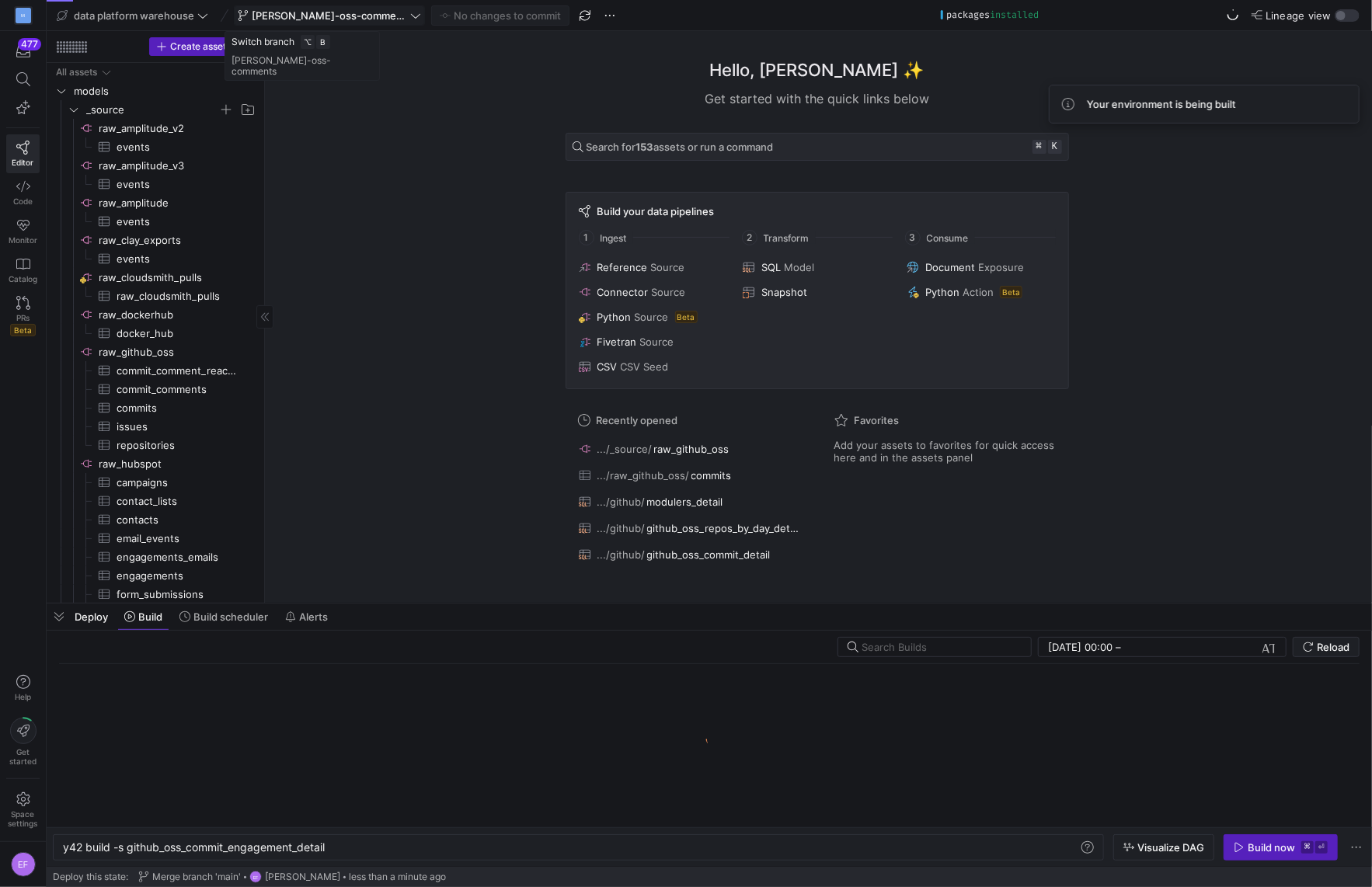
click at [410, 14] on icon at bounding box center [416, 16] width 11 height 11
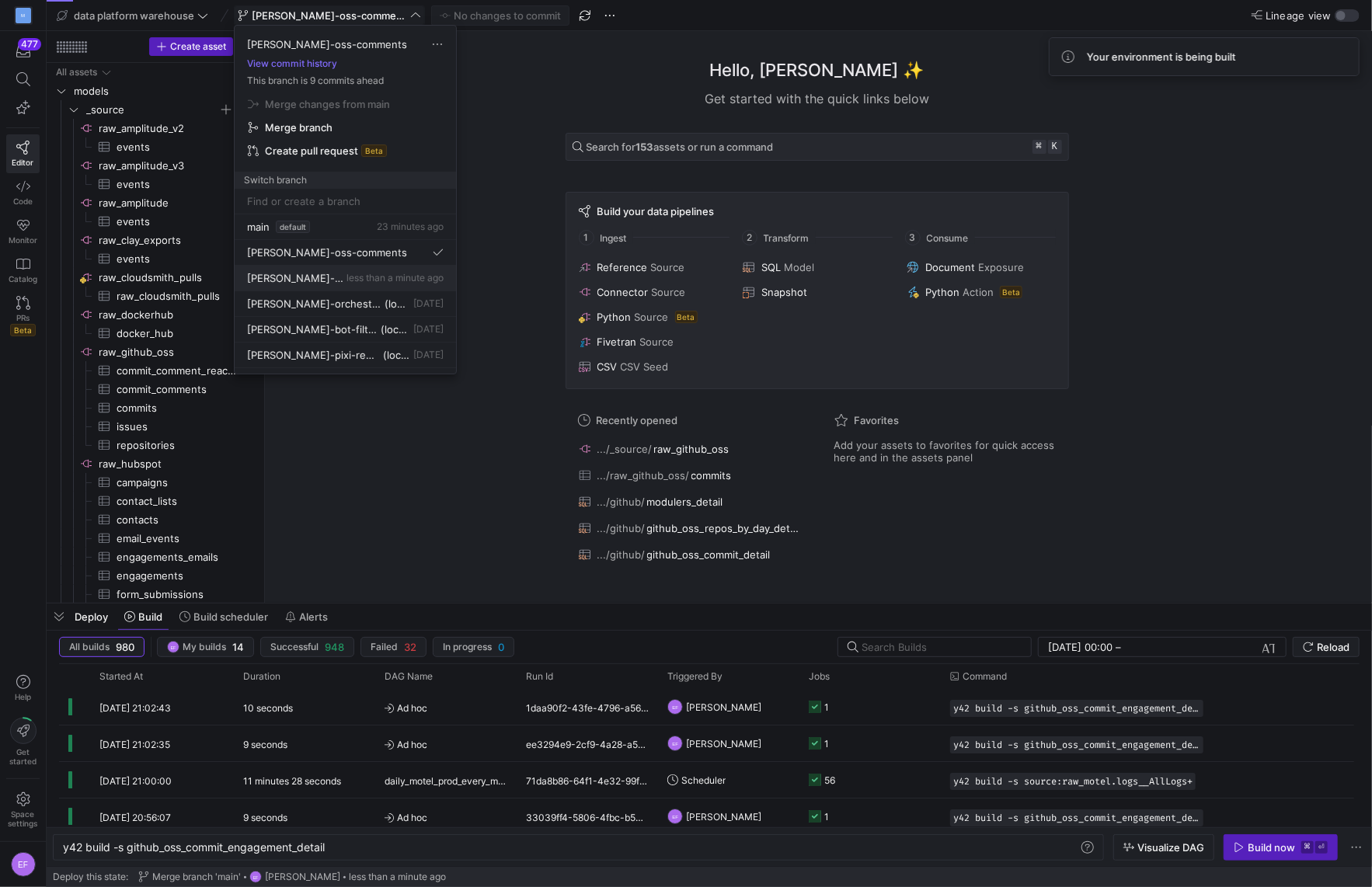
click at [346, 277] on span "less than a minute ago" at bounding box center [395, 278] width 97 height 12
